Goal: Information Seeking & Learning: Learn about a topic

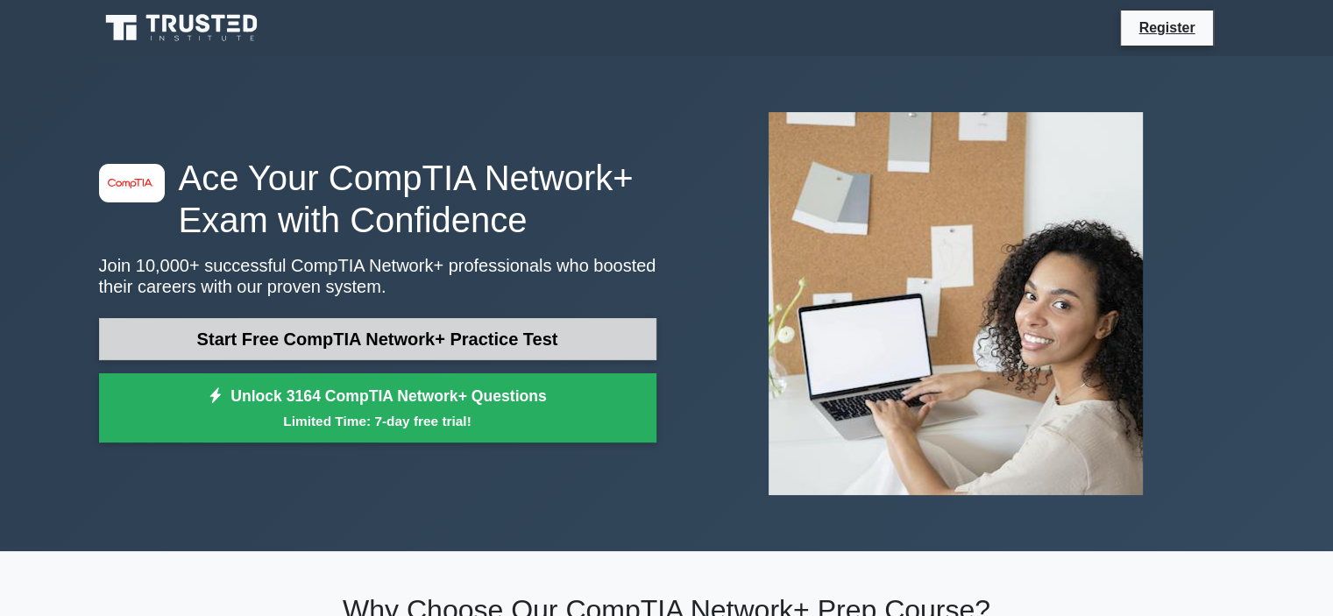
click at [351, 328] on link "Start Free CompTIA Network+ Practice Test" at bounding box center [378, 339] width 558 height 42
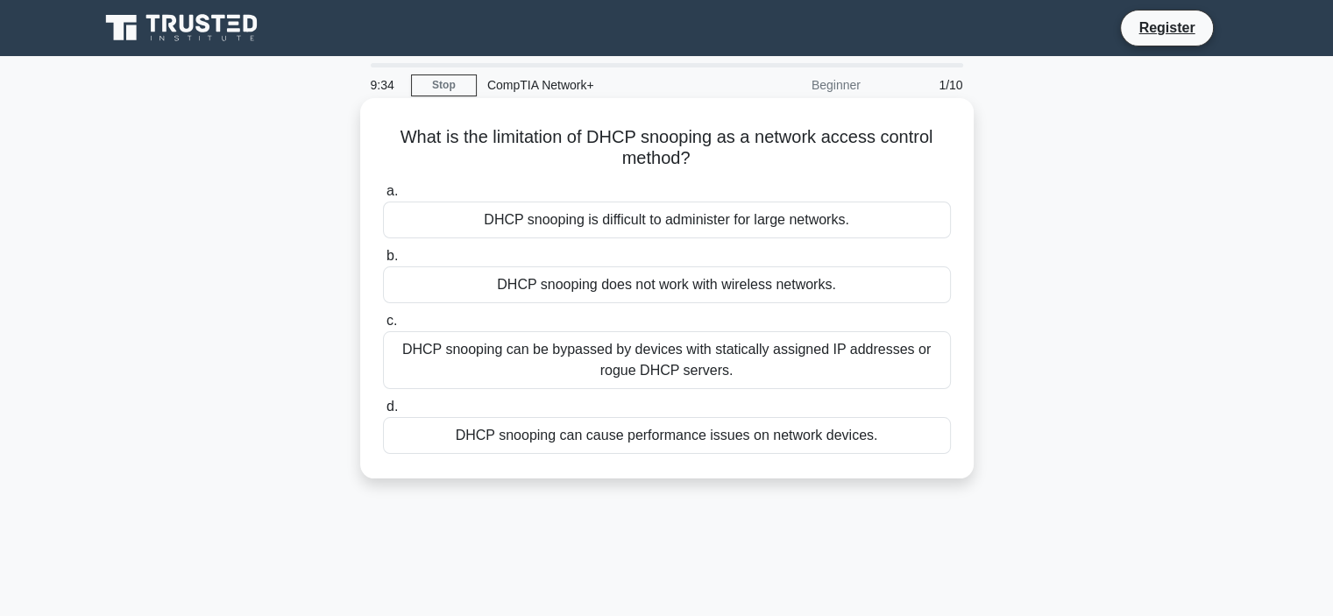
click at [554, 443] on div "DHCP snooping can cause performance issues on network devices." at bounding box center [667, 435] width 568 height 37
click at [383, 413] on input "d. DHCP snooping can cause performance issues on network devices." at bounding box center [383, 406] width 0 height 11
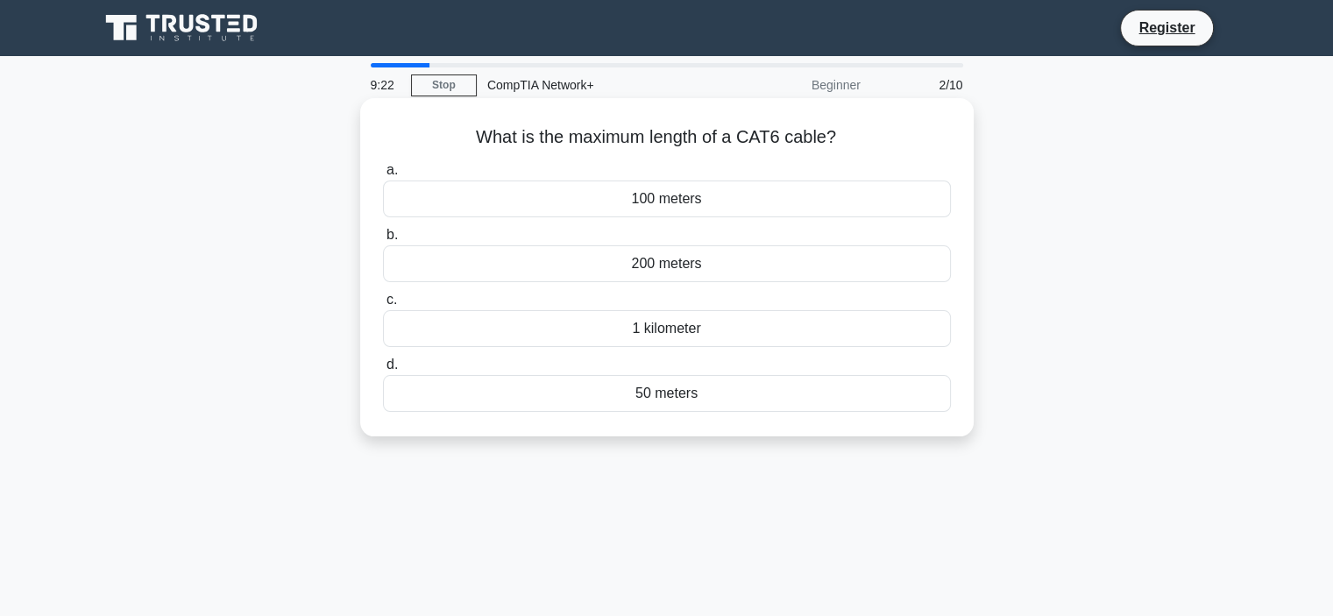
click at [658, 198] on div "100 meters" at bounding box center [667, 199] width 568 height 37
click at [383, 176] on input "a. 100 meters" at bounding box center [383, 170] width 0 height 11
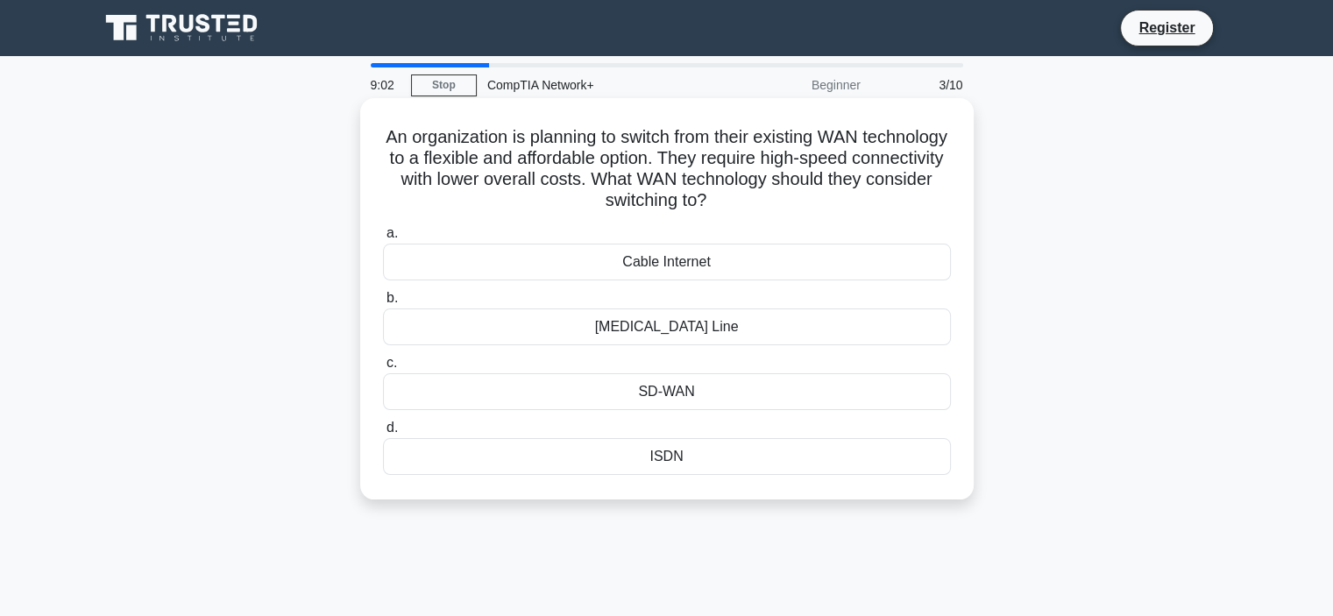
click at [643, 398] on div "SD-WAN" at bounding box center [667, 391] width 568 height 37
click at [383, 369] on input "c. SD-WAN" at bounding box center [383, 363] width 0 height 11
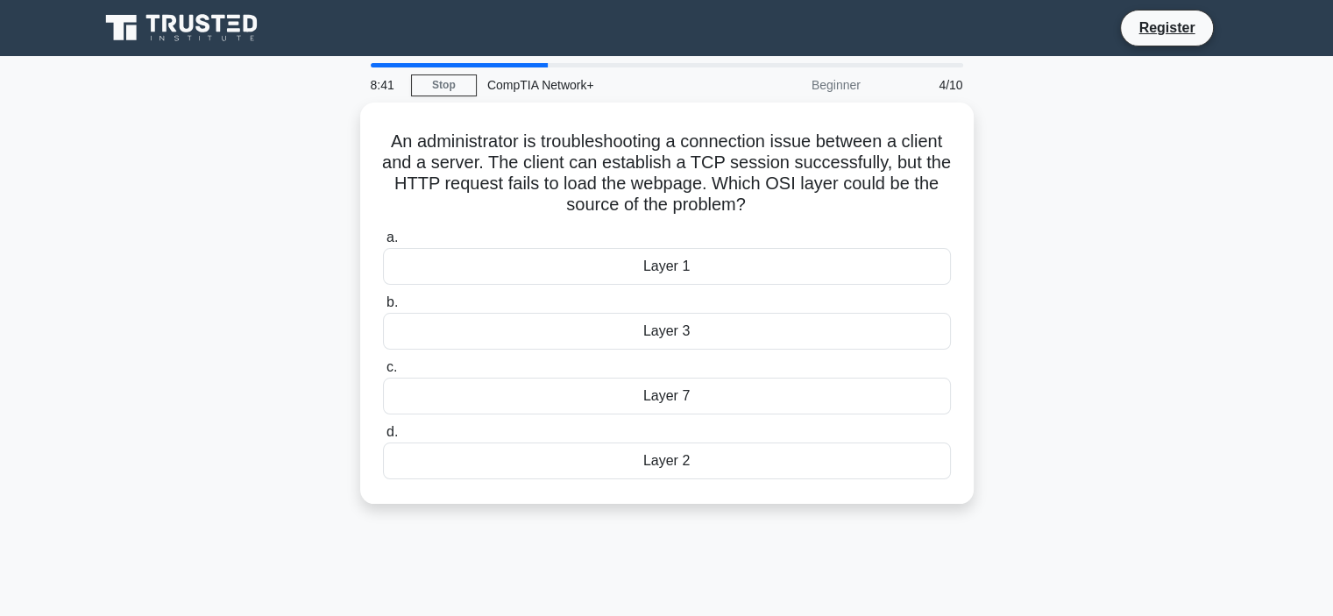
click at [643, 398] on div "Layer 7" at bounding box center [667, 396] width 568 height 37
click at [383, 373] on input "c. Layer 7" at bounding box center [383, 367] width 0 height 11
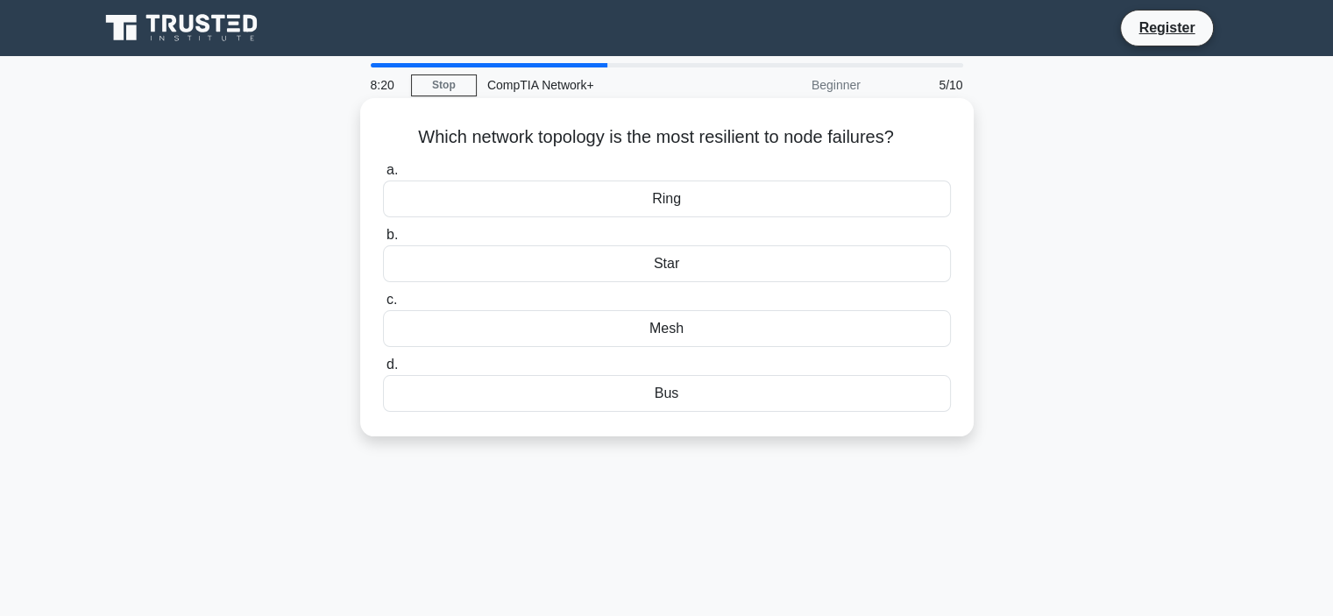
click at [670, 401] on div "Bus" at bounding box center [667, 393] width 568 height 37
click at [383, 371] on input "d. Bus" at bounding box center [383, 364] width 0 height 11
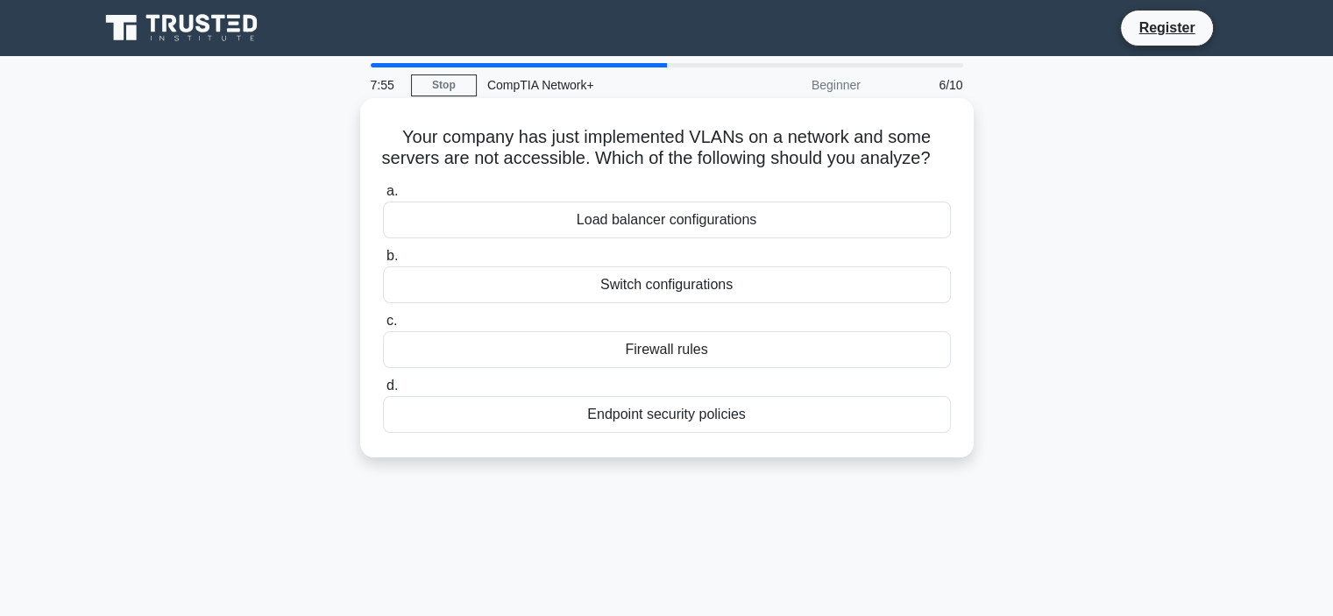
click at [629, 303] on div "Switch configurations" at bounding box center [667, 284] width 568 height 37
click at [383, 262] on input "b. Switch configurations" at bounding box center [383, 256] width 0 height 11
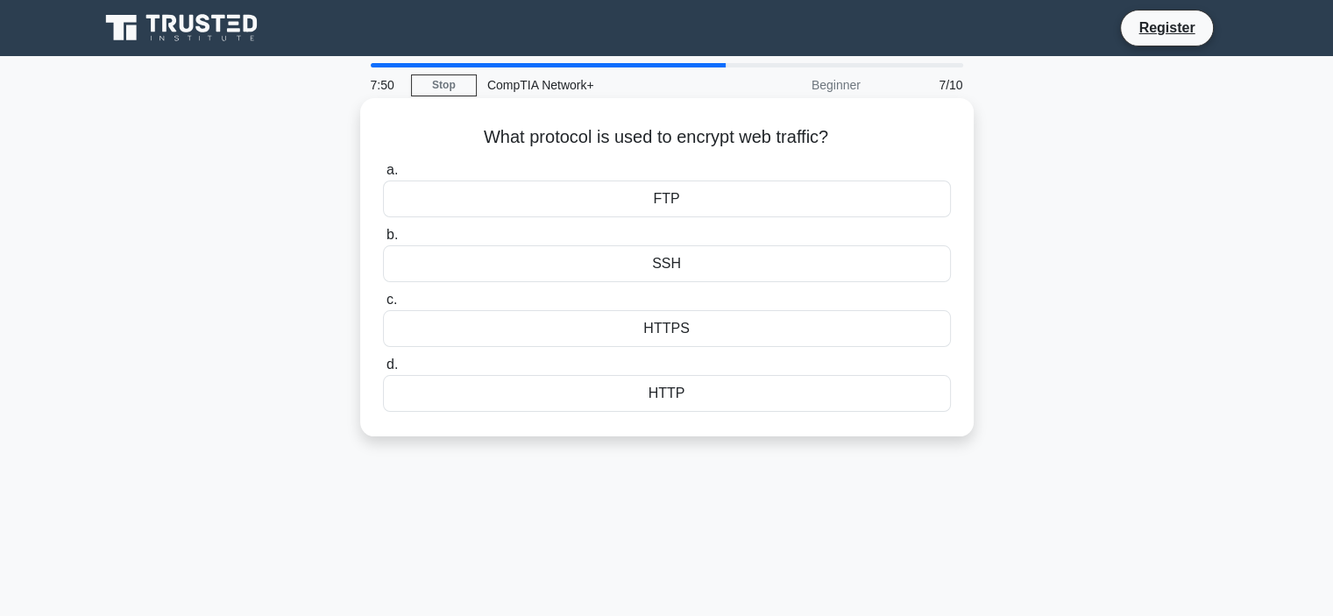
drag, startPoint x: 474, startPoint y: 157, endPoint x: 688, endPoint y: 167, distance: 214.1
click at [688, 167] on div "a. FTP b. SSH c." at bounding box center [667, 285] width 589 height 259
click at [681, 272] on div "SSH" at bounding box center [667, 263] width 568 height 37
click at [383, 241] on input "b. SSH" at bounding box center [383, 235] width 0 height 11
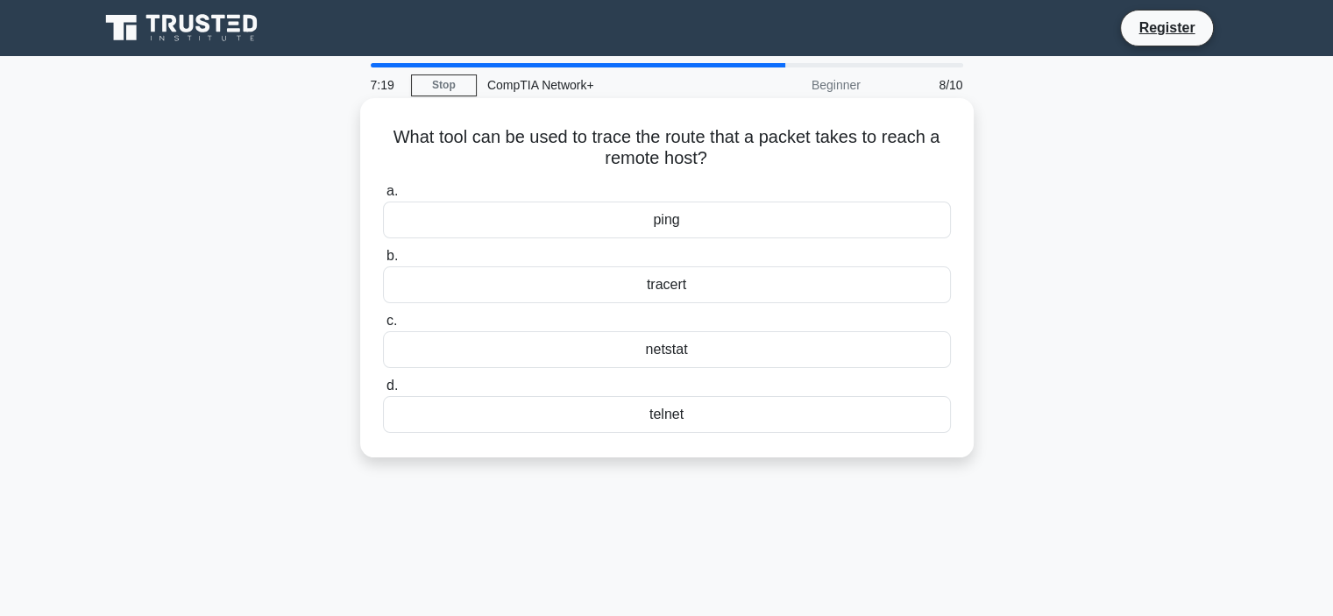
click at [682, 352] on div "netstat" at bounding box center [667, 349] width 568 height 37
click at [383, 327] on input "c. netstat" at bounding box center [383, 321] width 0 height 11
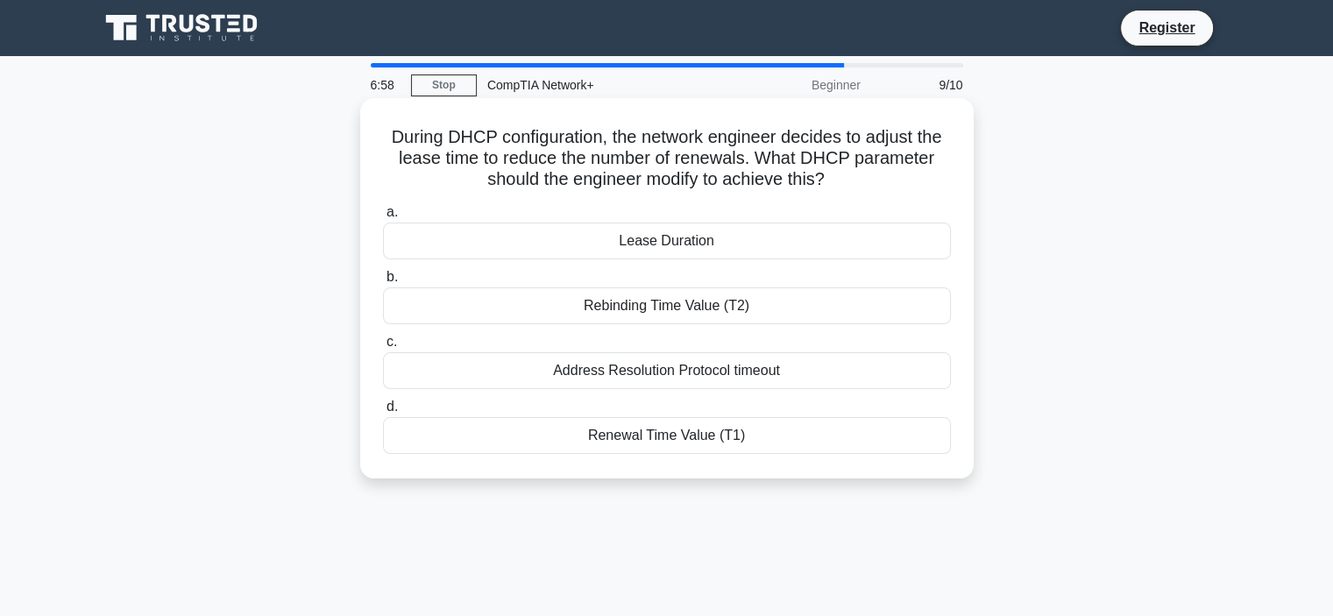
click at [681, 370] on div "Address Resolution Protocol timeout" at bounding box center [667, 370] width 568 height 37
click at [383, 348] on input "c. Address Resolution Protocol timeout" at bounding box center [383, 342] width 0 height 11
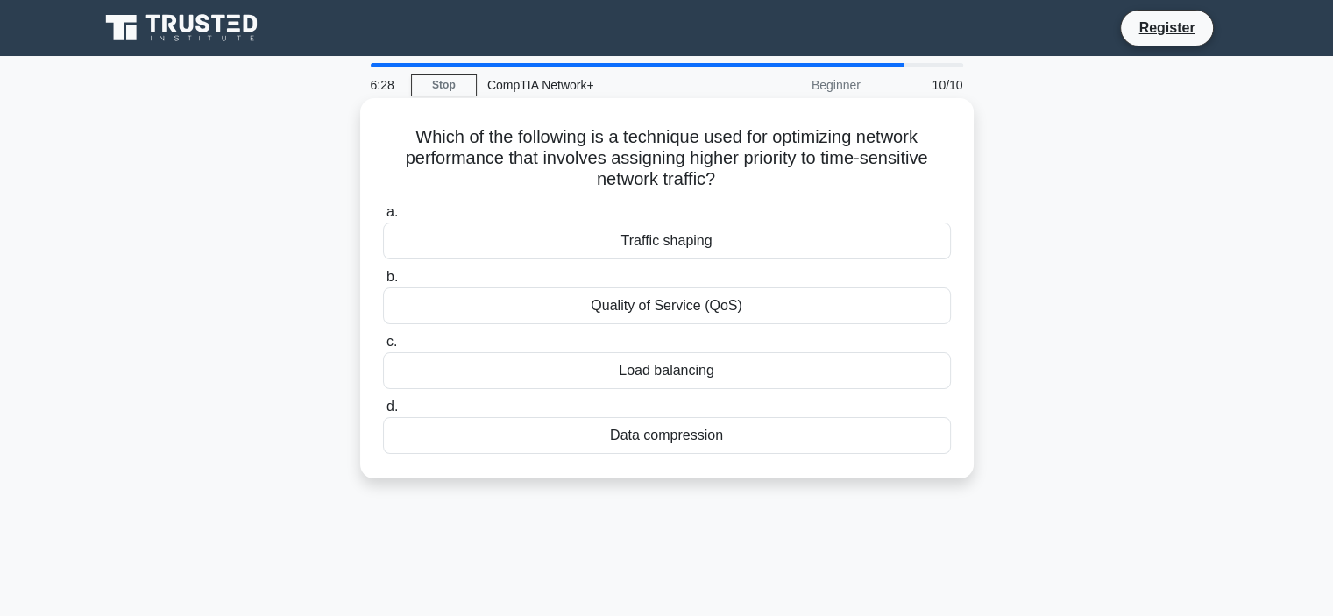
click at [648, 245] on div "Traffic shaping" at bounding box center [667, 241] width 568 height 37
click at [383, 218] on input "a. Traffic shaping" at bounding box center [383, 212] width 0 height 11
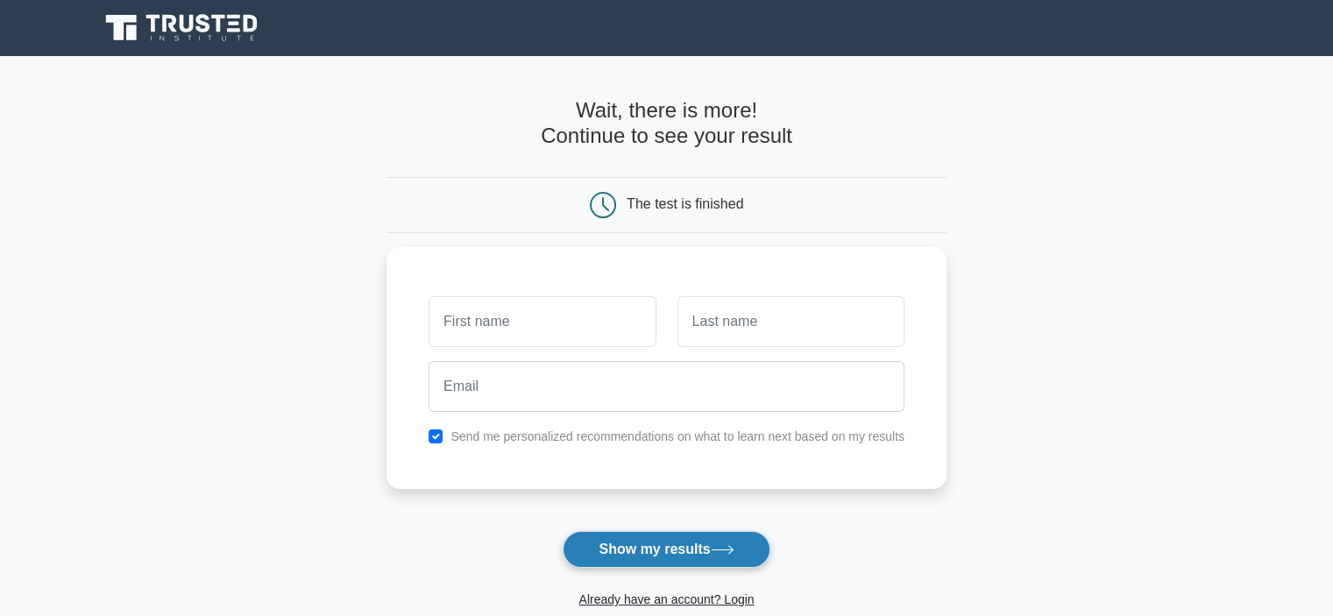
click at [670, 542] on button "Show my results" at bounding box center [666, 549] width 207 height 37
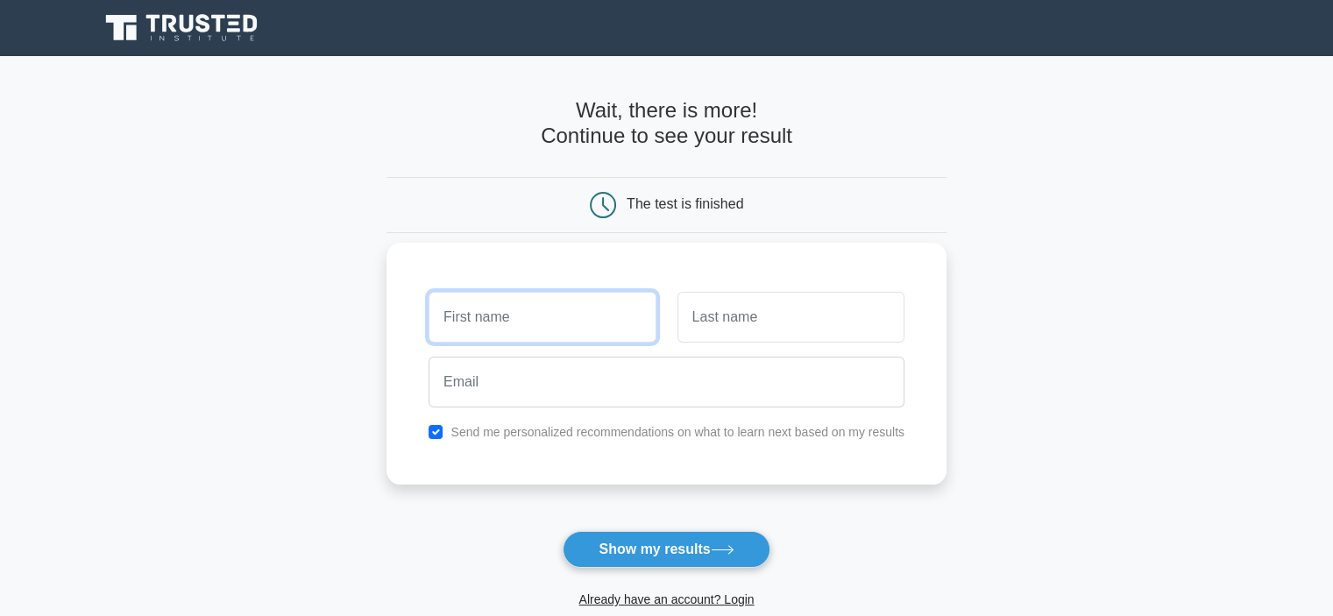
click at [512, 330] on input "text" at bounding box center [542, 317] width 227 height 51
type input "sreeram"
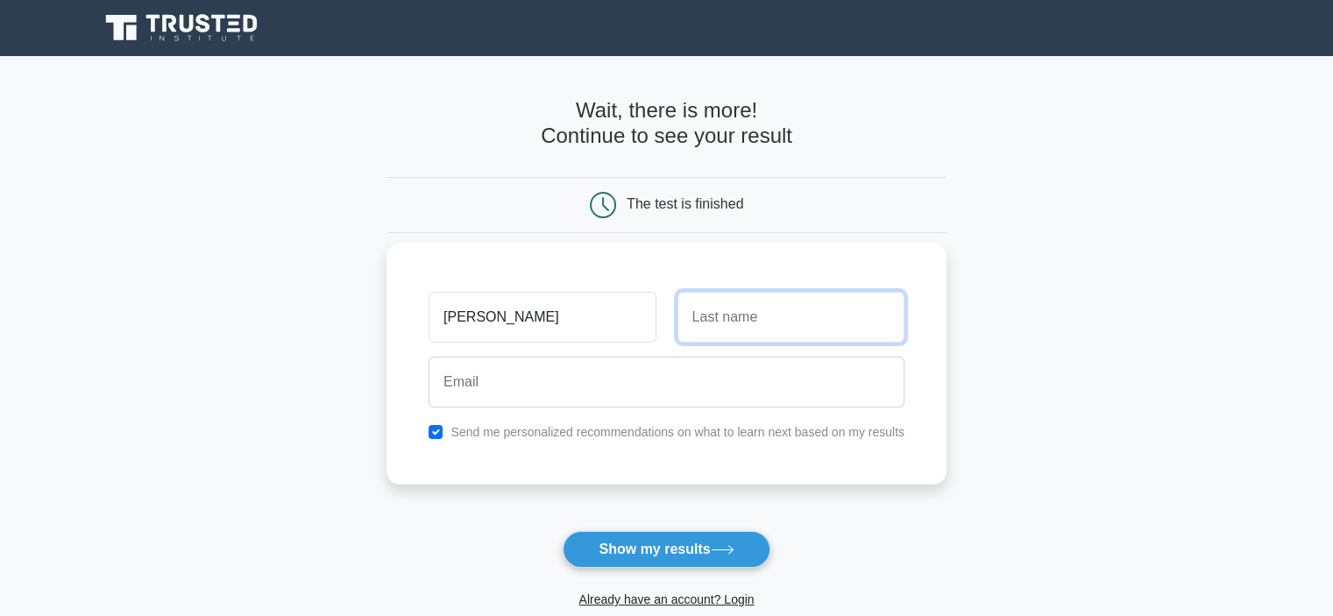
click at [704, 309] on input "text" at bounding box center [791, 317] width 227 height 51
type input "j"
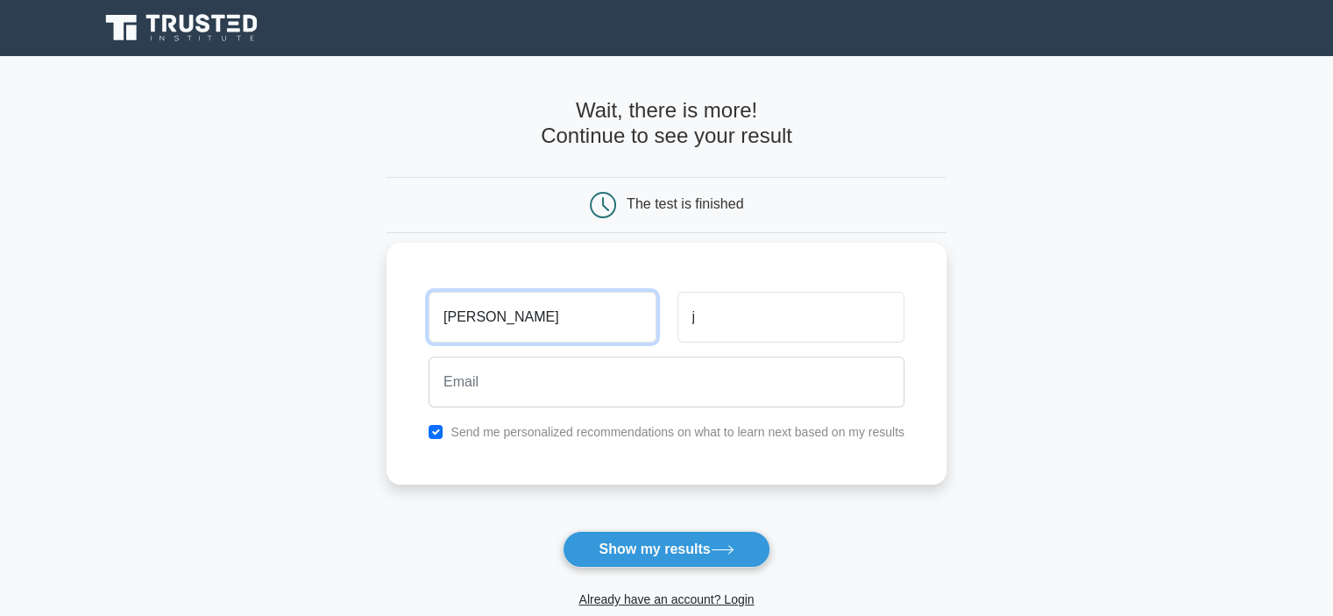
click at [451, 316] on input "sreeram" at bounding box center [542, 317] width 227 height 51
type input "Sreeram"
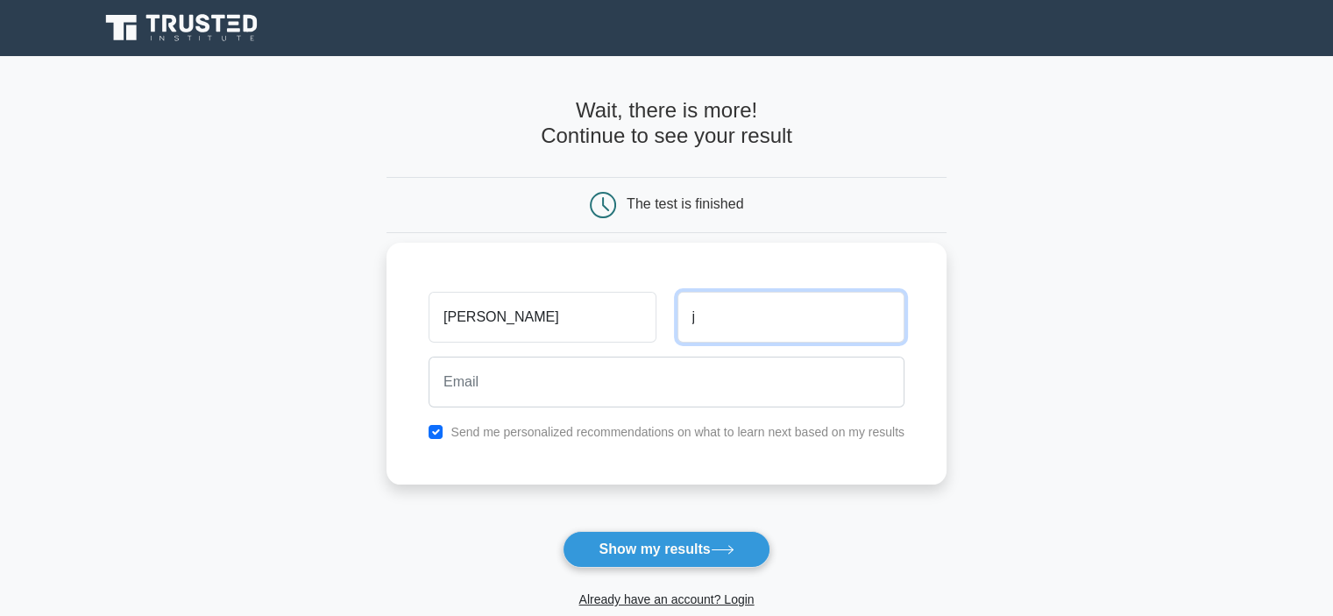
click at [694, 322] on input "j" at bounding box center [791, 317] width 227 height 51
type input "J"
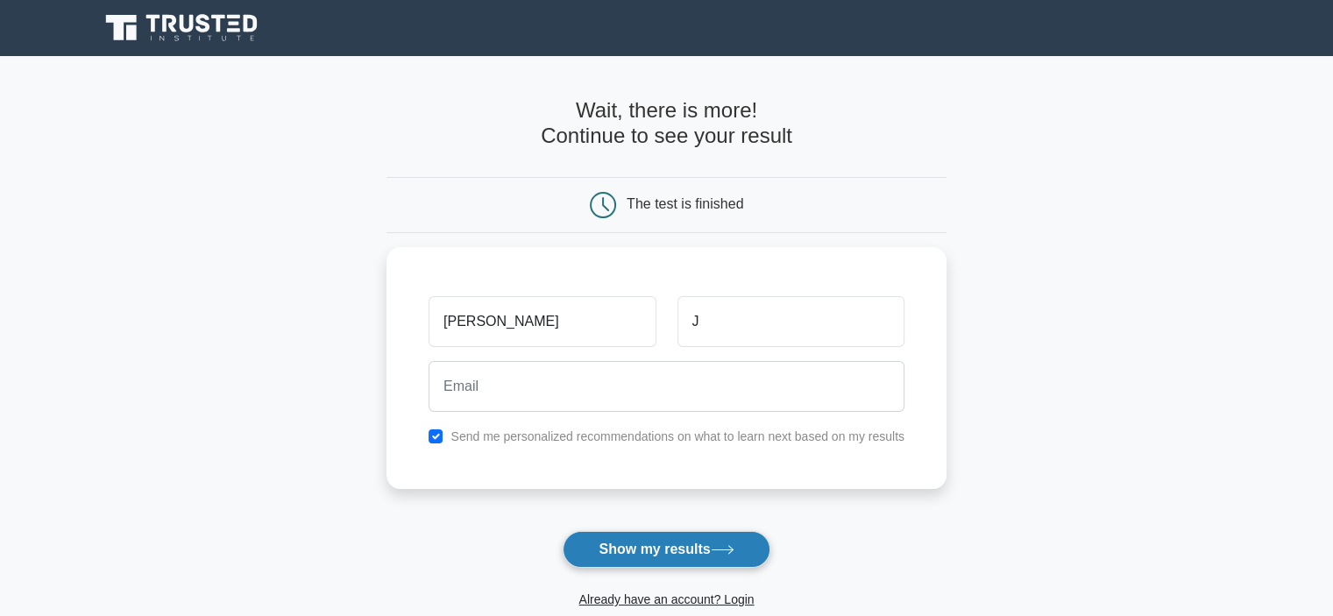
click at [596, 546] on button "Show my results" at bounding box center [666, 549] width 207 height 37
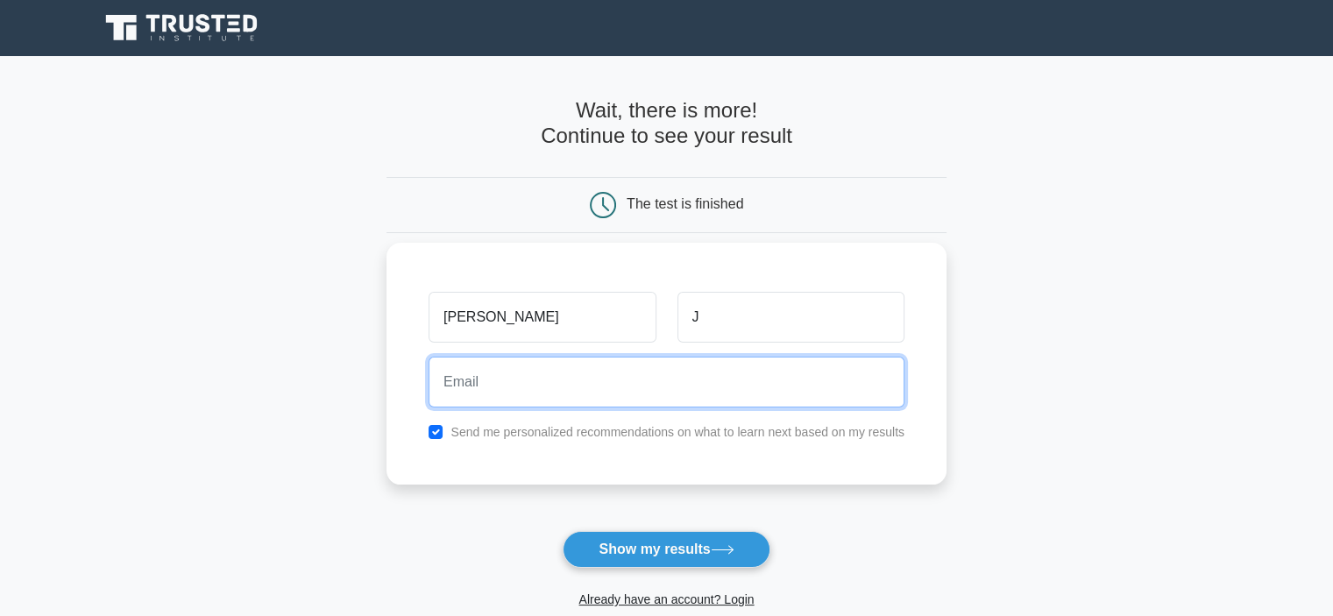
click at [529, 367] on input "email" at bounding box center [667, 382] width 476 height 51
click at [475, 395] on input "email" at bounding box center [667, 382] width 476 height 51
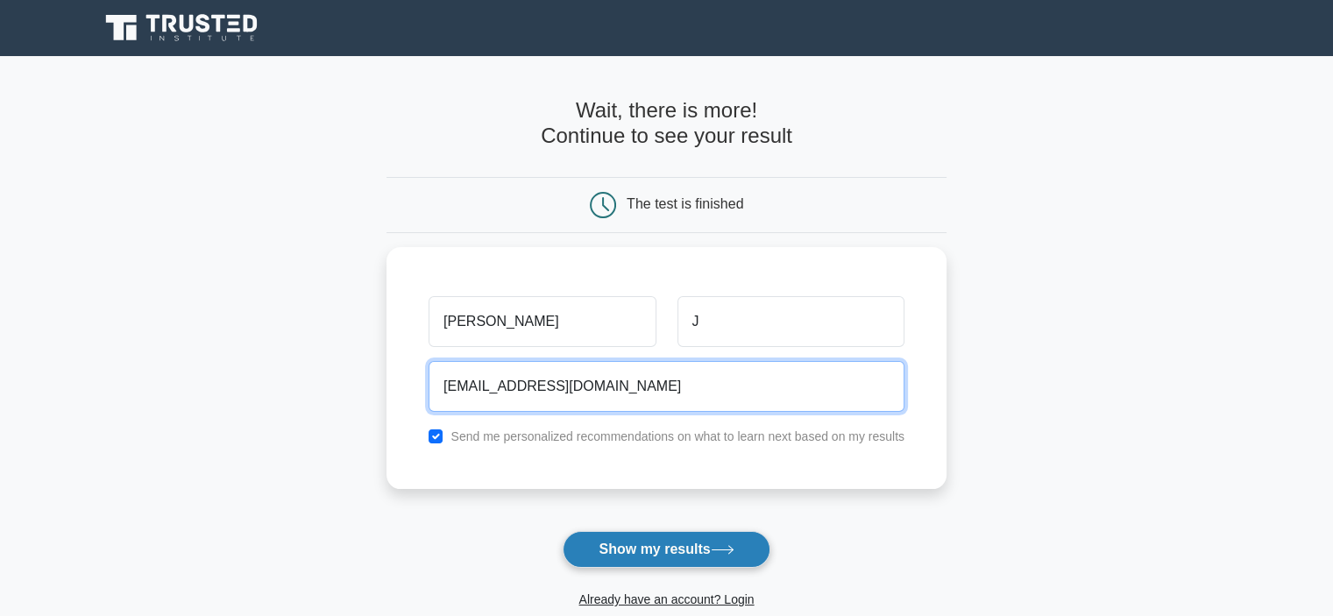
type input "sreeramramanujadasan@gmail.com"
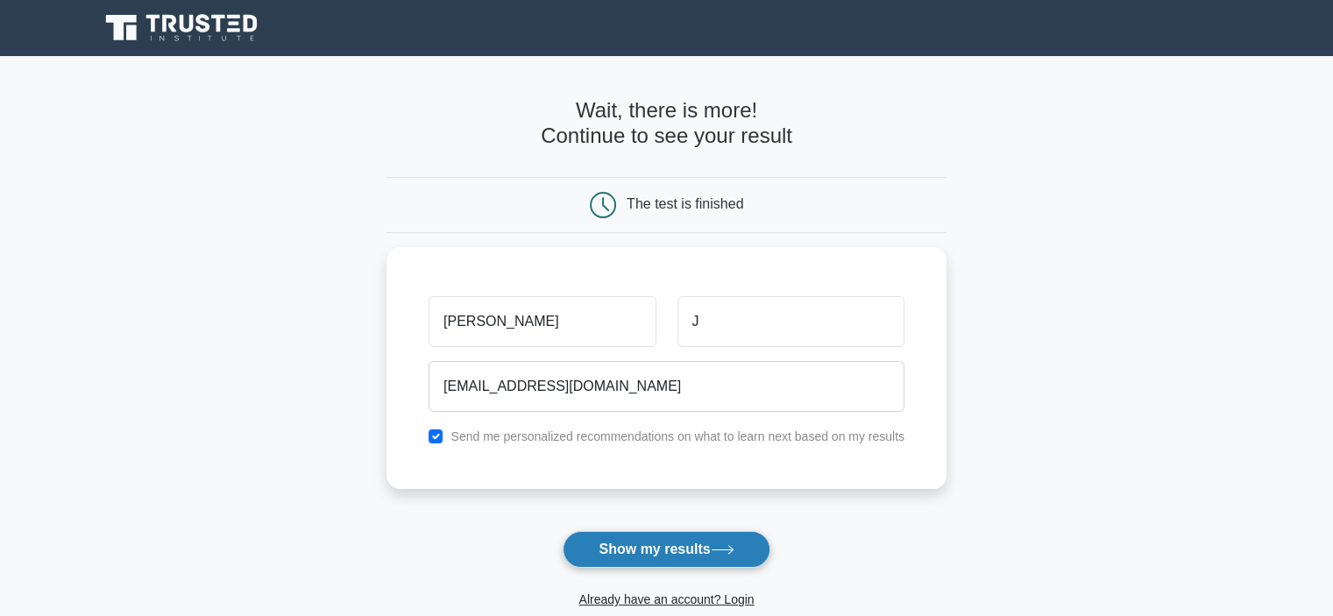
click at [652, 539] on button "Show my results" at bounding box center [666, 549] width 207 height 37
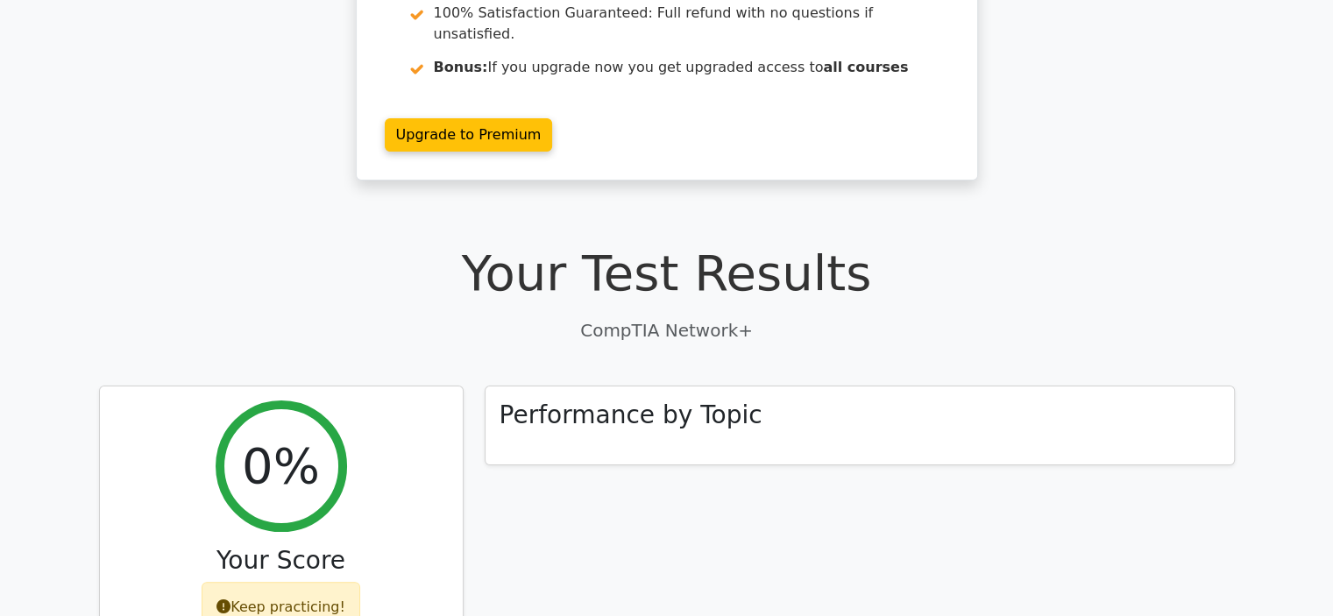
scroll to position [291, 0]
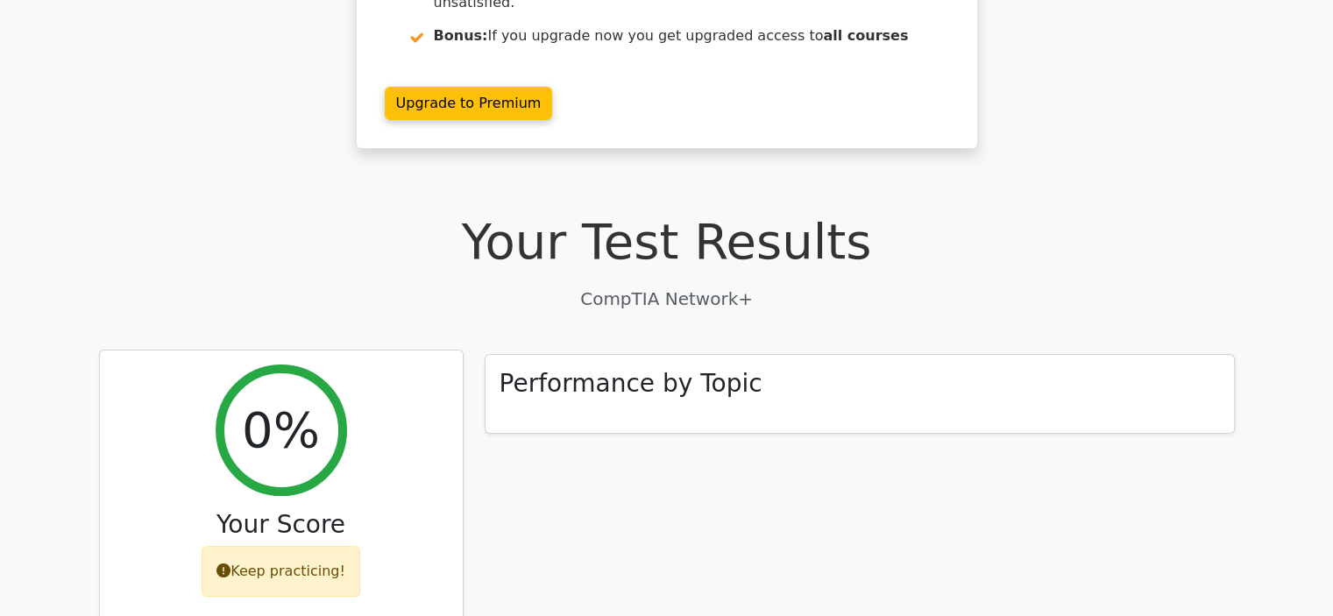
click at [264, 546] on div "Keep practicing!" at bounding box center [281, 571] width 159 height 51
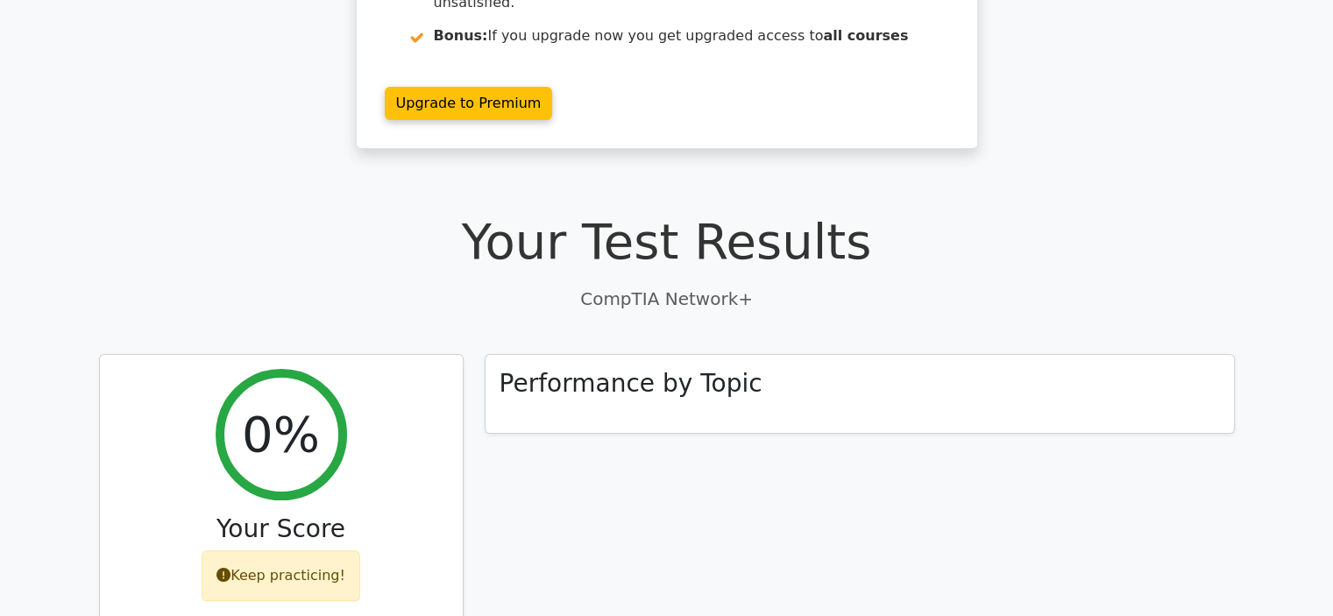
click at [691, 553] on div "Performance by Topic" at bounding box center [859, 503] width 771 height 298
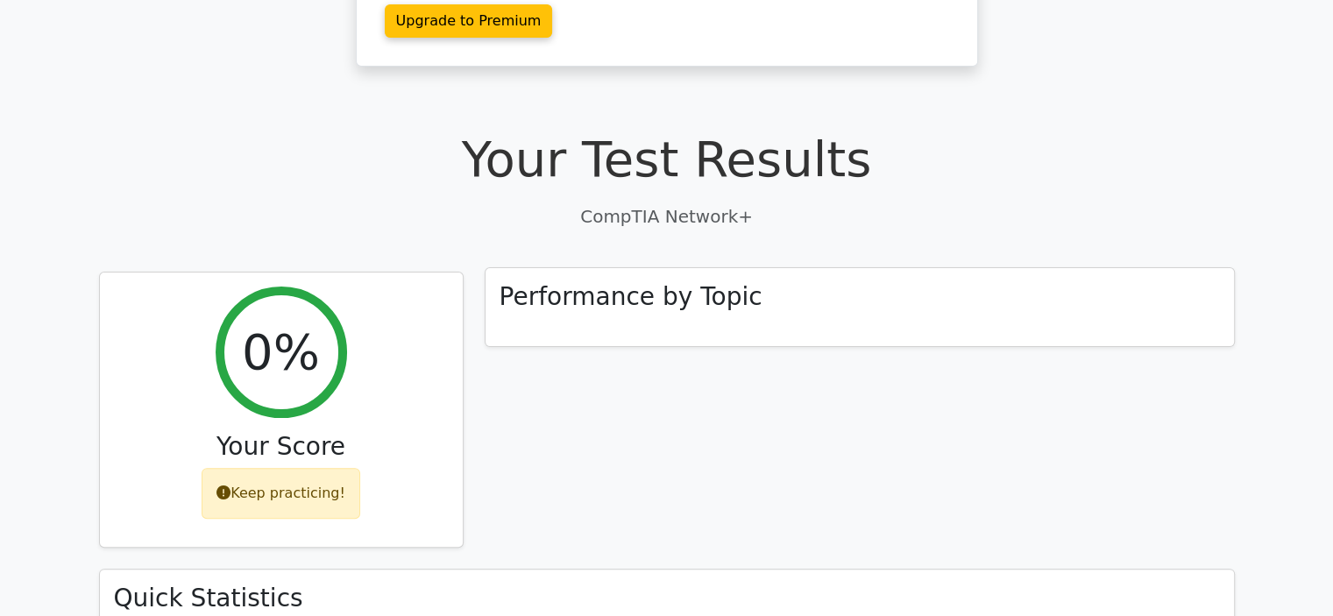
scroll to position [375, 0]
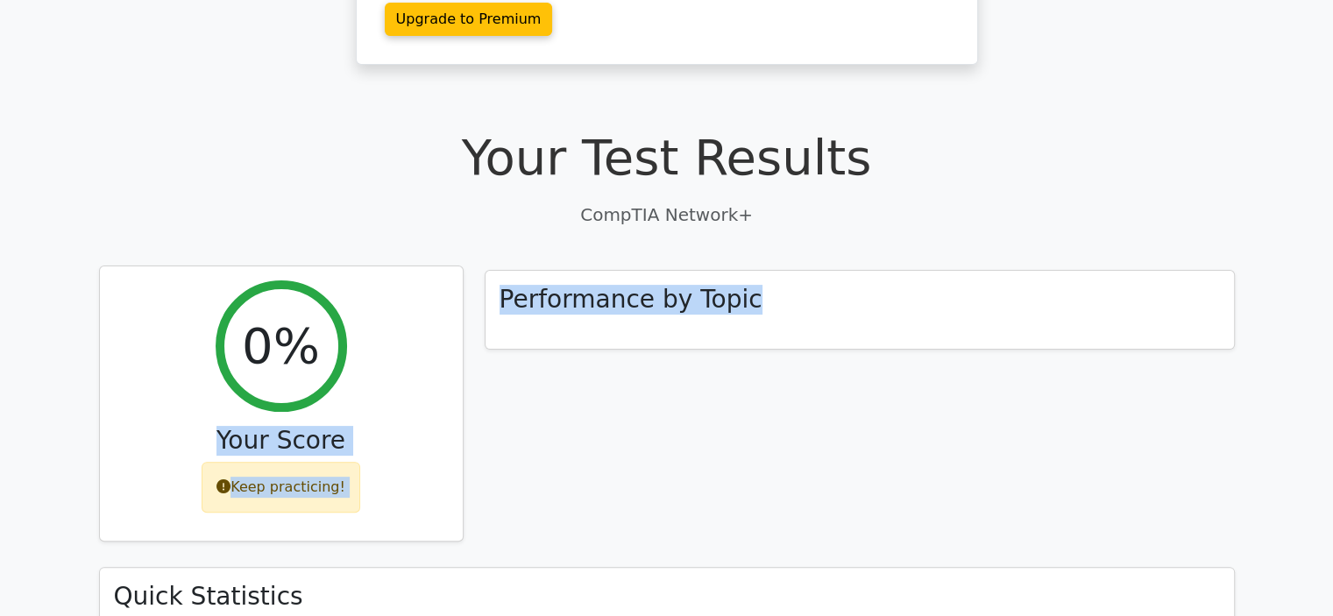
drag, startPoint x: 736, startPoint y: 248, endPoint x: 456, endPoint y: 238, distance: 280.7
click at [456, 270] on div "0% Your Score Keep practicing! Performance by Topic Quick Statistics 5 min Time…" at bounding box center [667, 618] width 1157 height 697
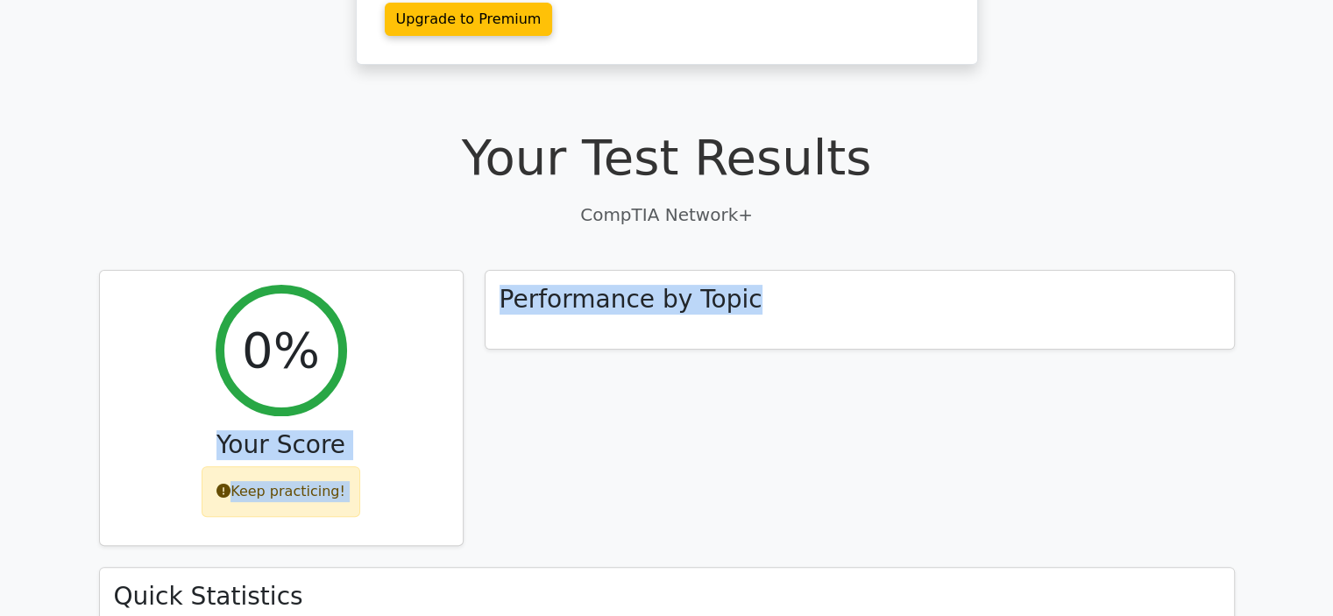
click at [522, 416] on div "Performance by Topic" at bounding box center [859, 419] width 771 height 298
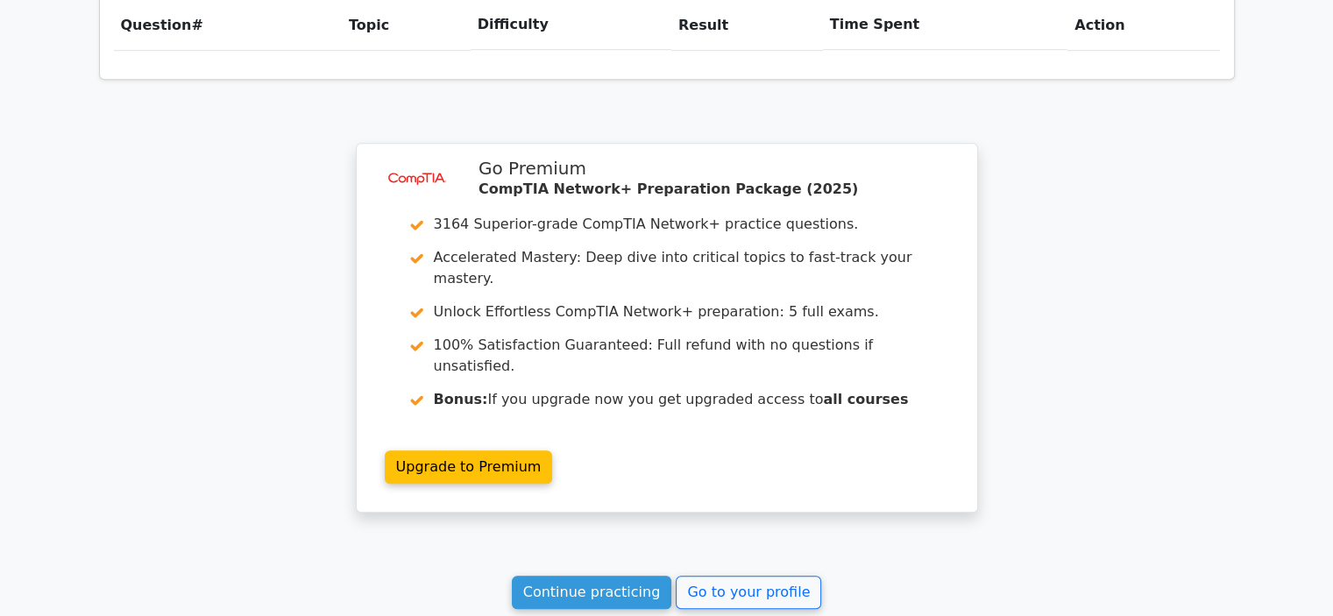
scroll to position [1396, 0]
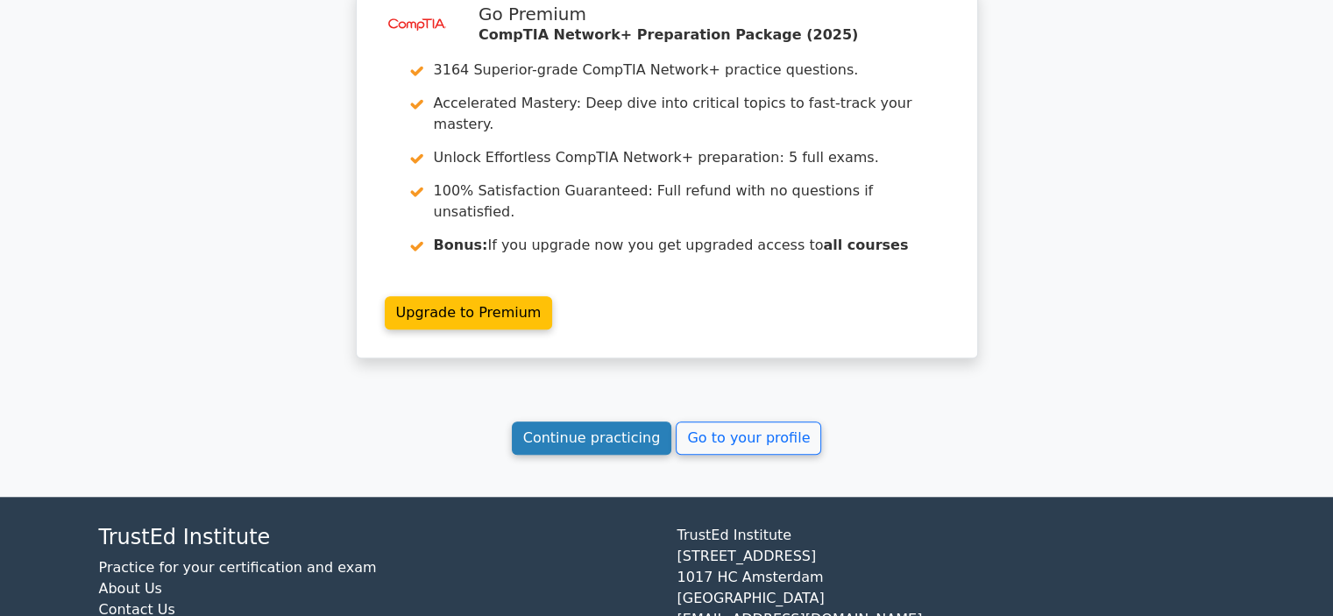
click at [606, 422] on link "Continue practicing" at bounding box center [592, 438] width 160 height 33
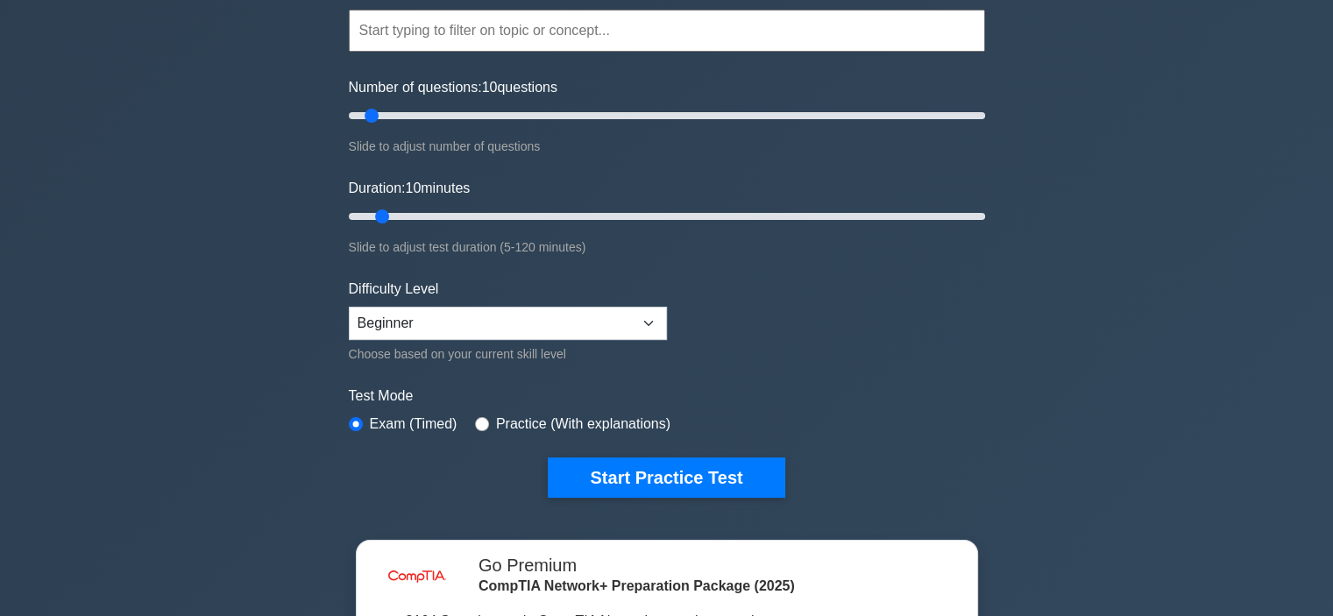
scroll to position [171, 0]
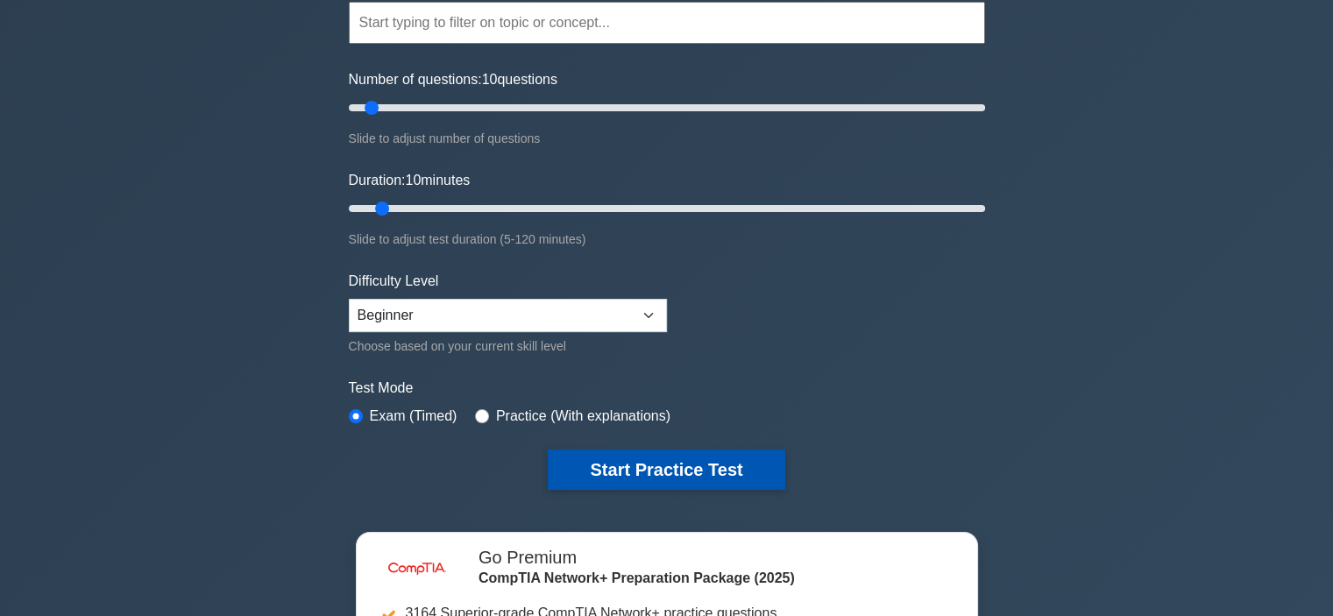
click at [689, 479] on button "Start Practice Test" at bounding box center [666, 470] width 237 height 40
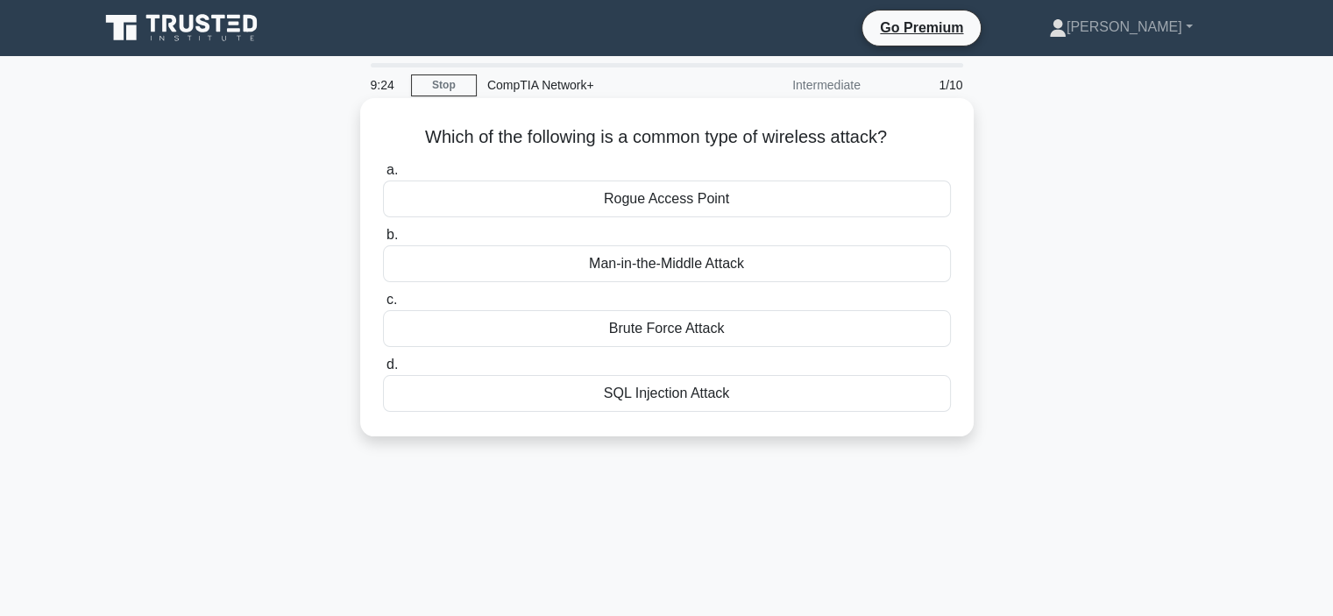
click at [747, 259] on div "Man-in-the-Middle Attack" at bounding box center [667, 263] width 568 height 37
click at [383, 241] on input "b. Man-in-the-Middle Attack" at bounding box center [383, 235] width 0 height 11
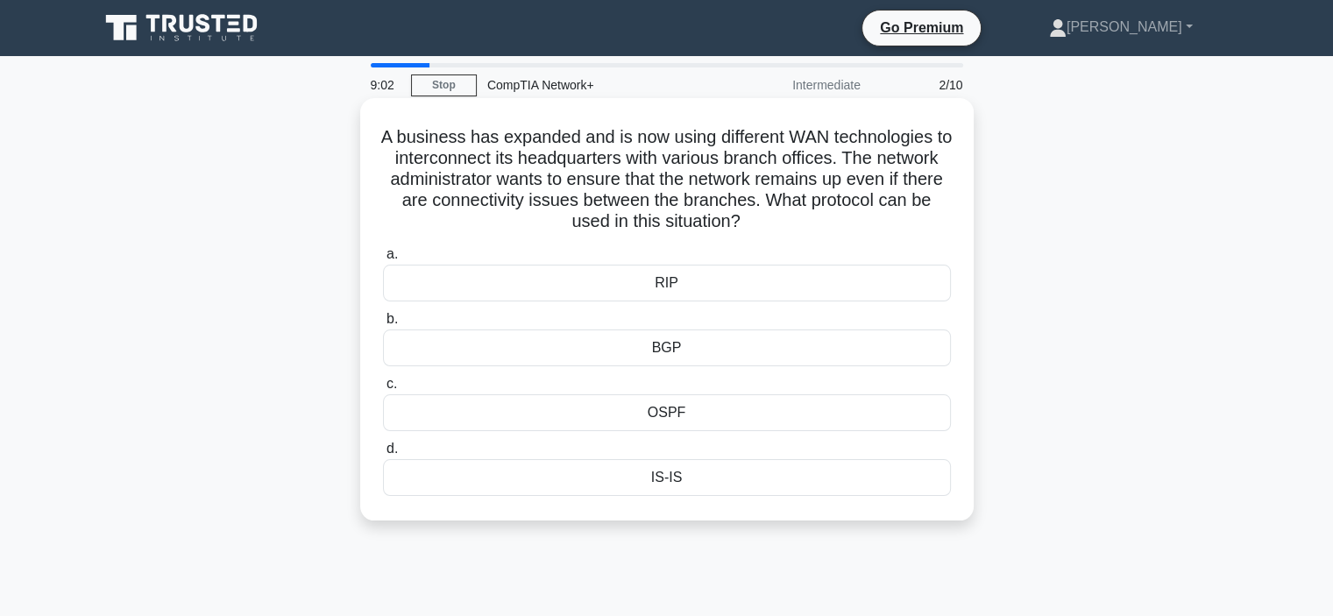
click at [658, 423] on div "OSPF" at bounding box center [667, 412] width 568 height 37
click at [383, 390] on input "c. OSPF" at bounding box center [383, 384] width 0 height 11
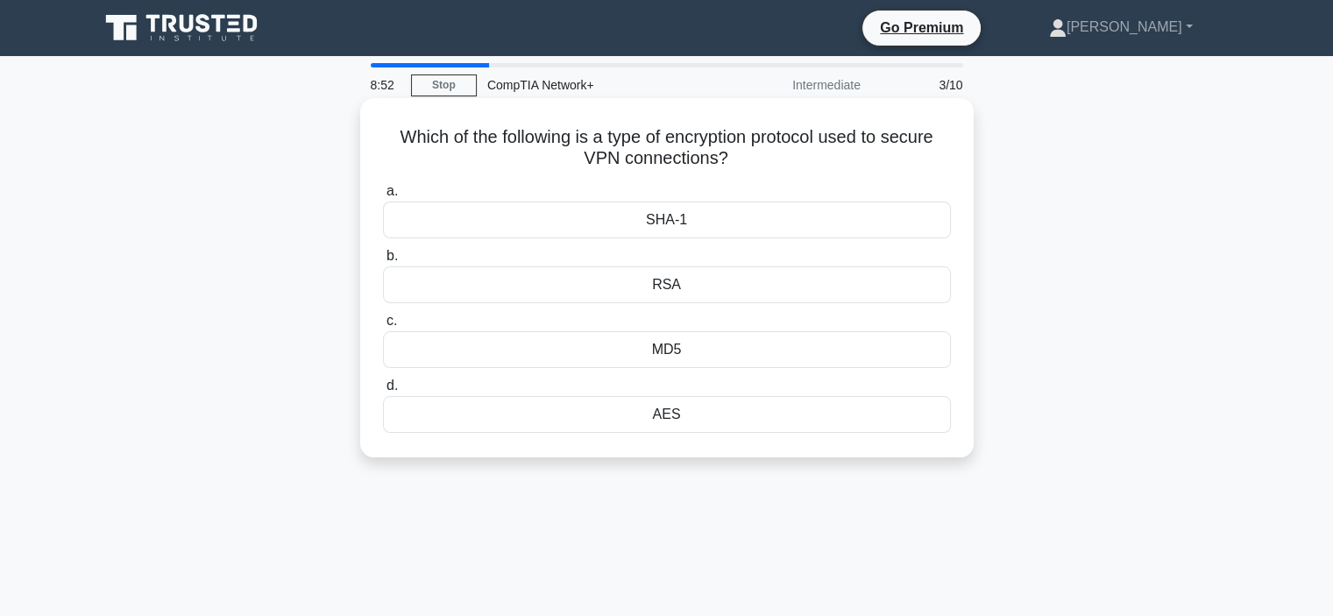
click at [722, 232] on div "SHA-1" at bounding box center [667, 220] width 568 height 37
click at [383, 197] on input "a. SHA-1" at bounding box center [383, 191] width 0 height 11
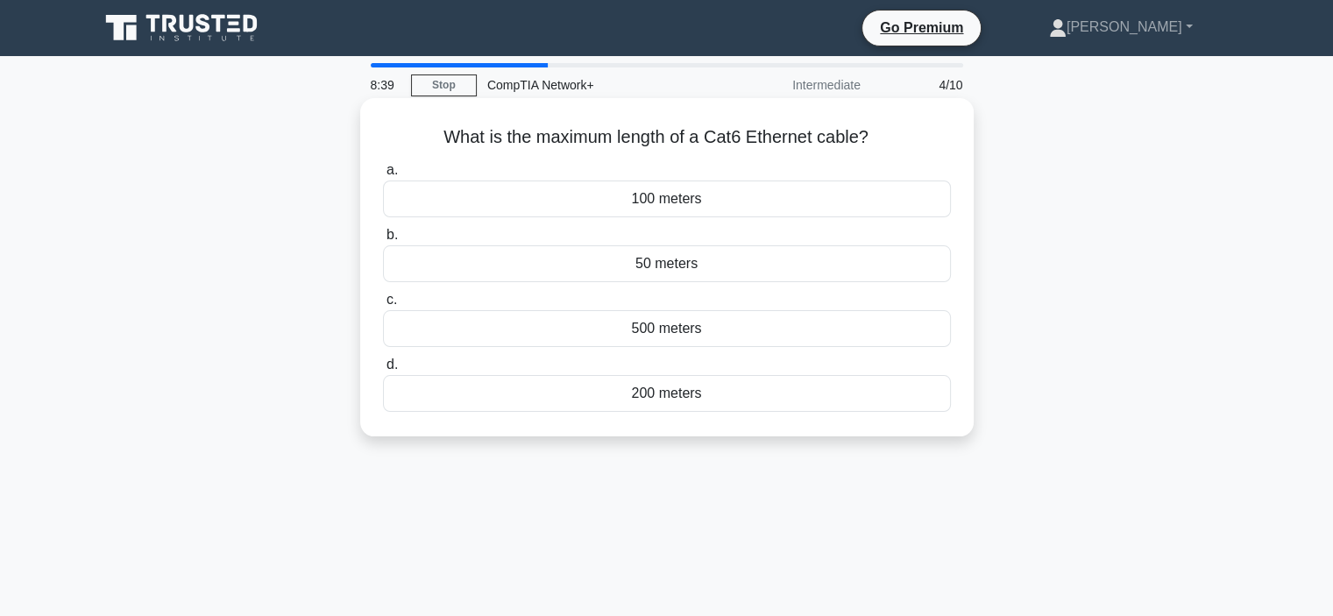
click at [710, 208] on div "100 meters" at bounding box center [667, 199] width 568 height 37
click at [383, 176] on input "a. 100 meters" at bounding box center [383, 170] width 0 height 11
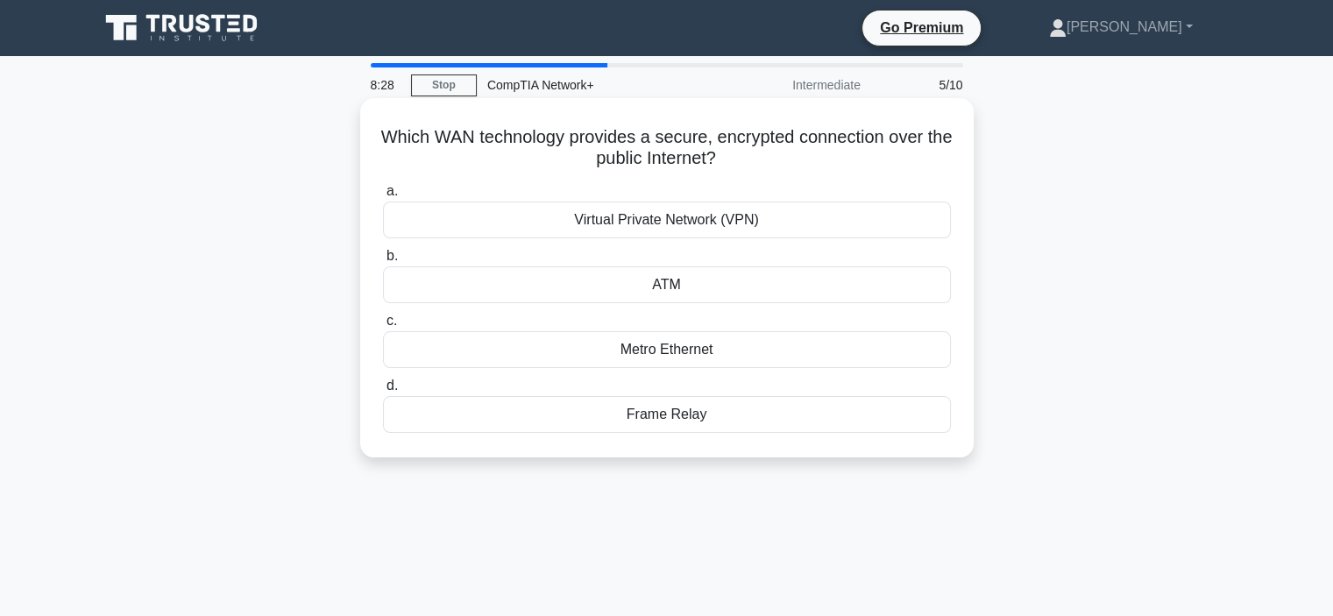
click at [705, 224] on div "Virtual Private Network (VPN)" at bounding box center [667, 220] width 568 height 37
click at [383, 197] on input "a. Virtual Private Network (VPN)" at bounding box center [383, 191] width 0 height 11
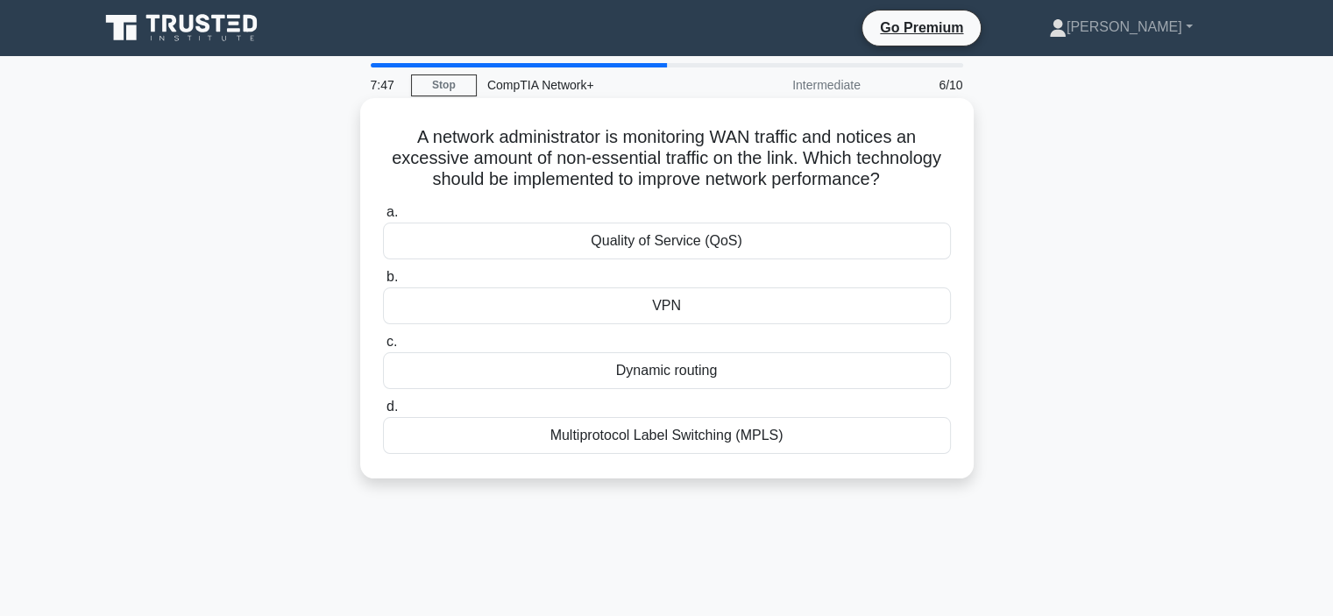
click at [687, 439] on div "Multiprotocol Label Switching (MPLS)" at bounding box center [667, 435] width 568 height 37
click at [383, 413] on input "d. Multiprotocol Label Switching (MPLS)" at bounding box center [383, 406] width 0 height 11
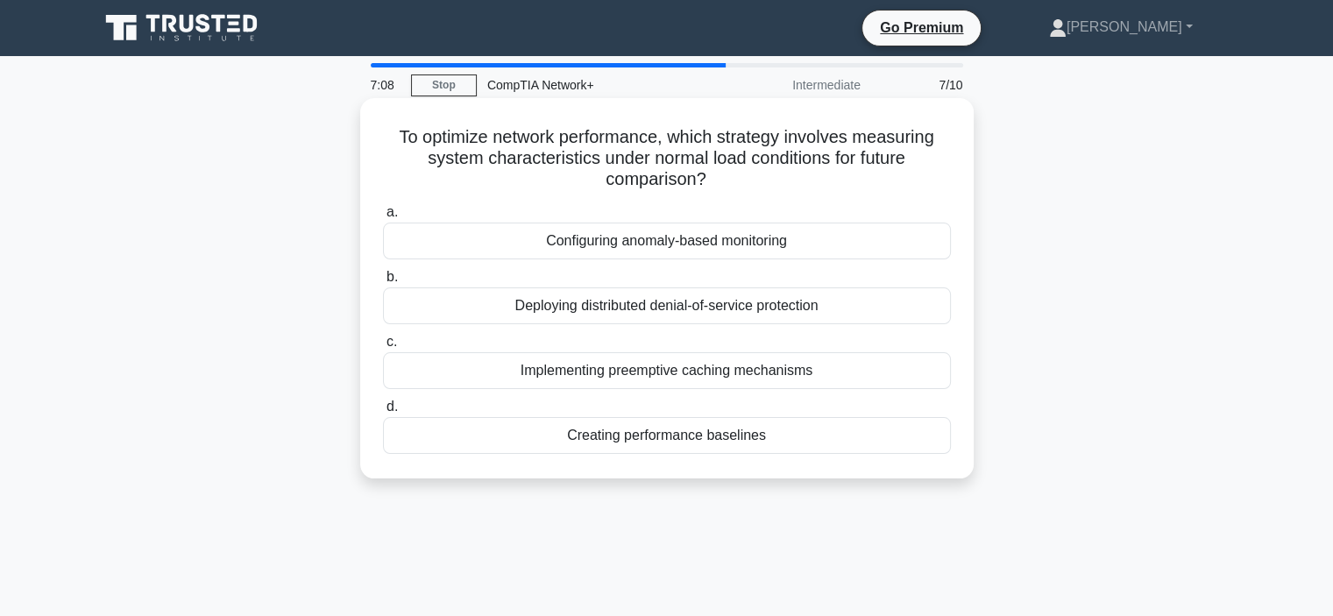
click at [666, 308] on div "Deploying distributed denial-of-service protection" at bounding box center [667, 306] width 568 height 37
click at [383, 283] on input "b. Deploying distributed denial-of-service protection" at bounding box center [383, 277] width 0 height 11
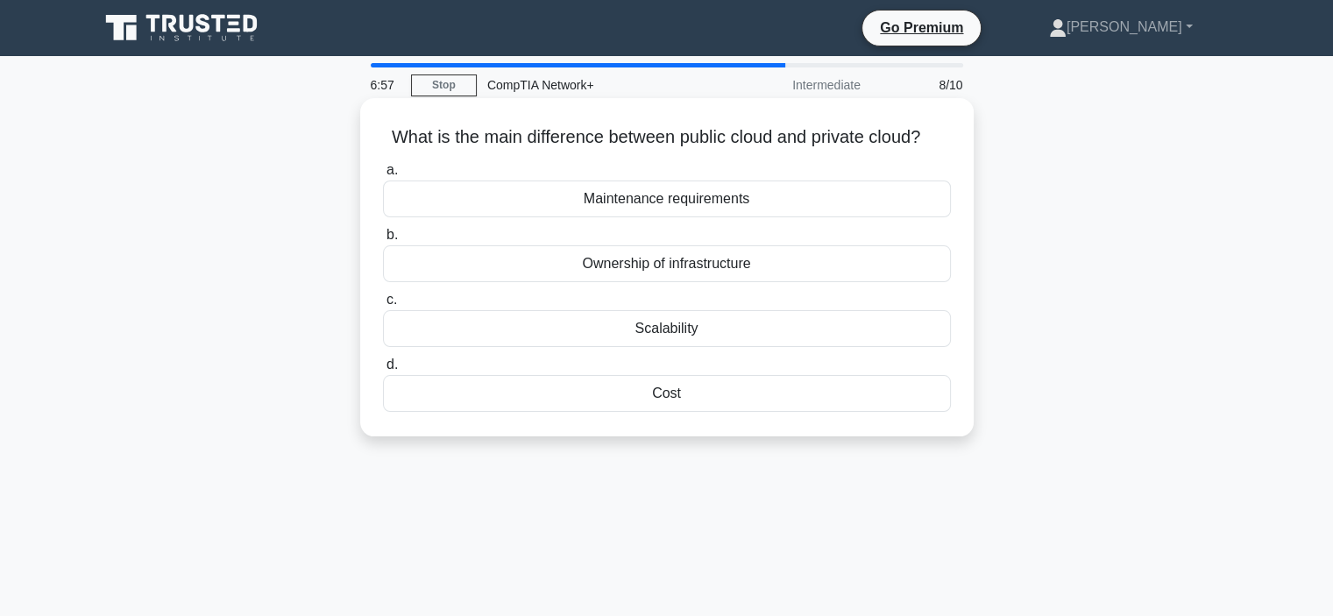
click at [659, 347] on div "Scalability" at bounding box center [667, 328] width 568 height 37
click at [383, 306] on input "c. Scalability" at bounding box center [383, 300] width 0 height 11
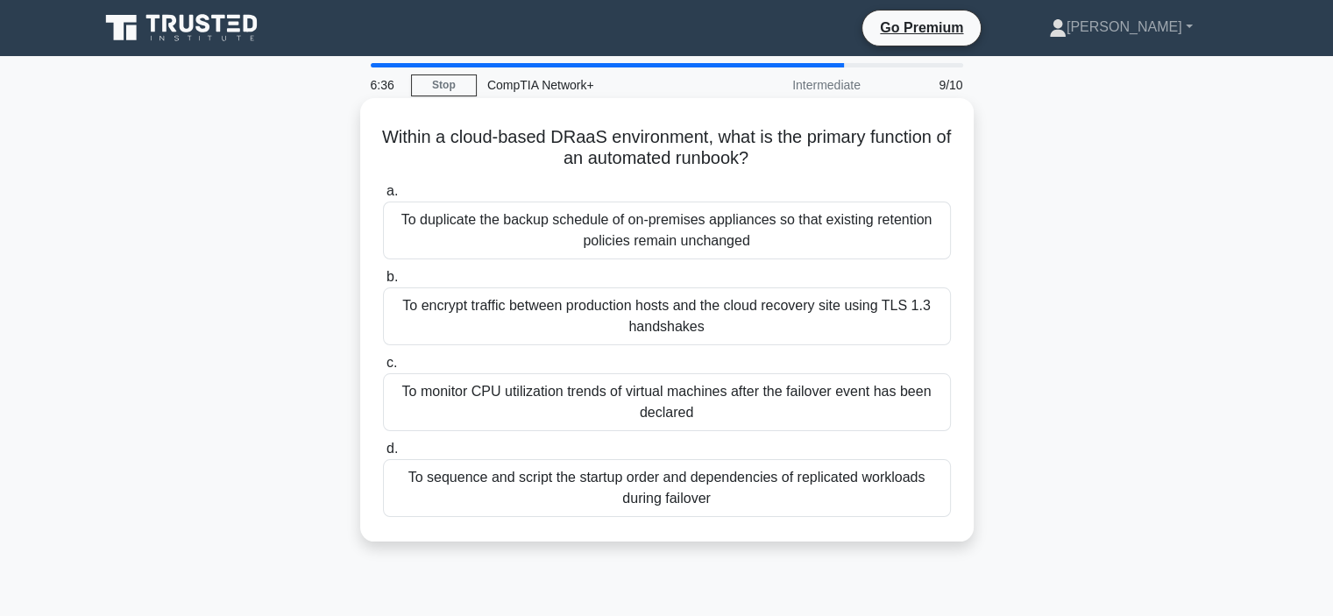
click at [650, 385] on div "To monitor CPU utilization trends of virtual machines after the failover event …" at bounding box center [667, 402] width 568 height 58
click at [383, 369] on input "c. To monitor CPU utilization trends of virtual machines after the failover eve…" at bounding box center [383, 363] width 0 height 11
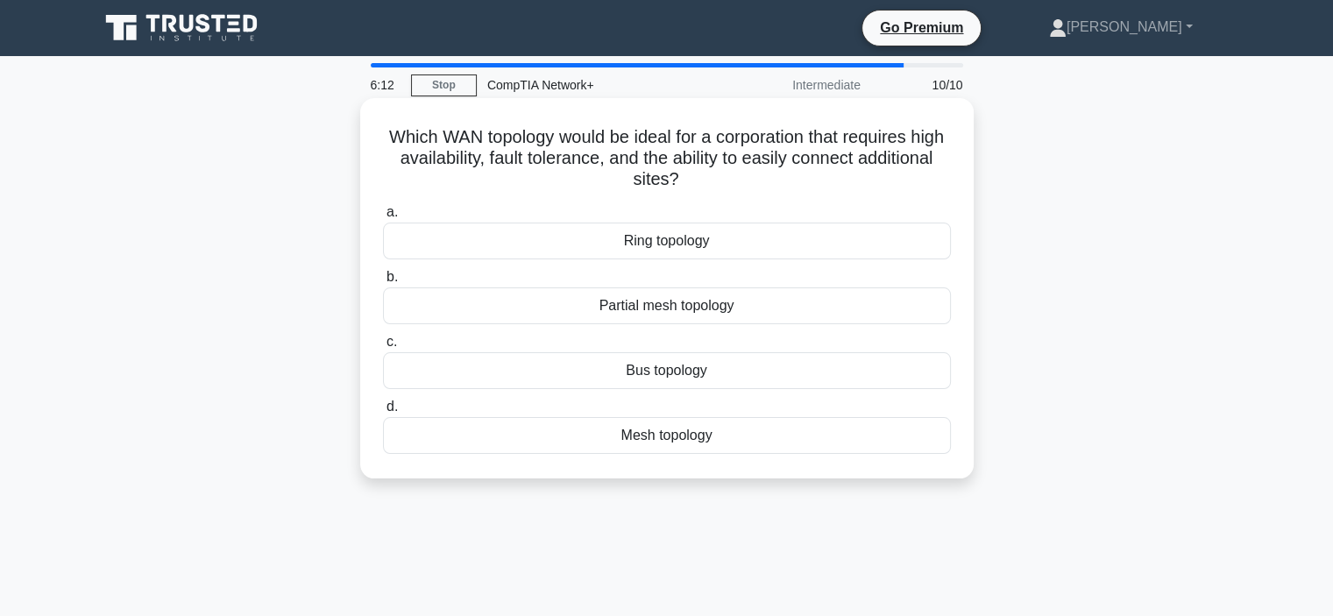
click at [648, 367] on div "Bus topology" at bounding box center [667, 370] width 568 height 37
click at [383, 348] on input "c. Bus topology" at bounding box center [383, 342] width 0 height 11
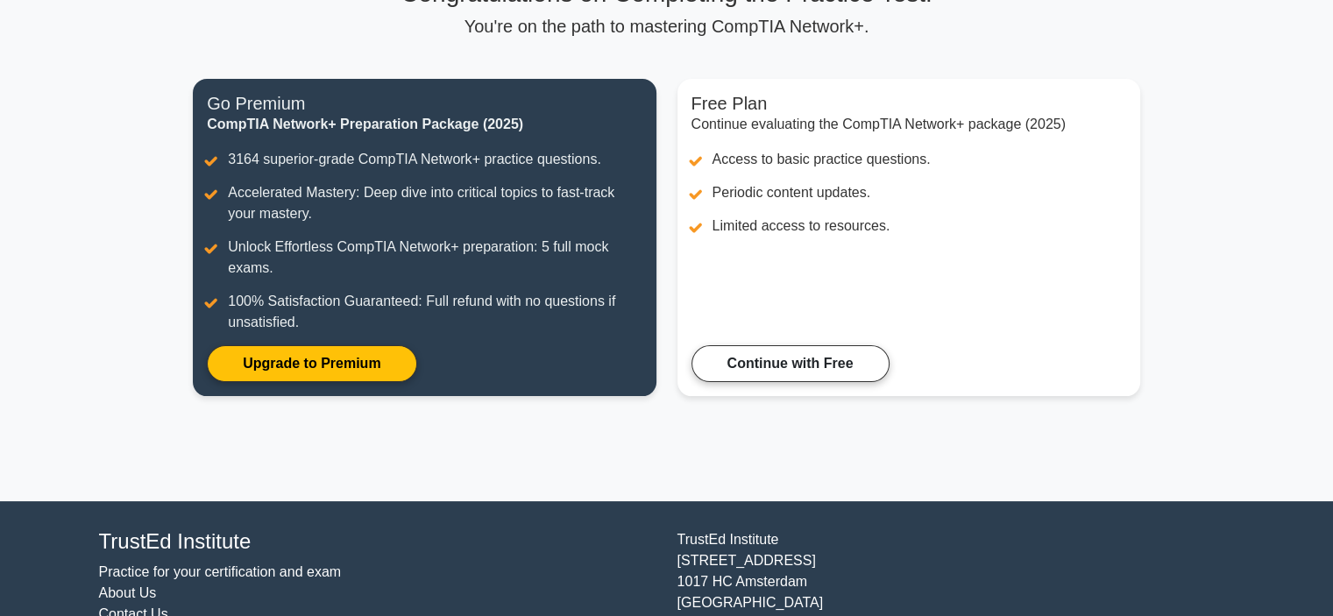
scroll to position [239, 0]
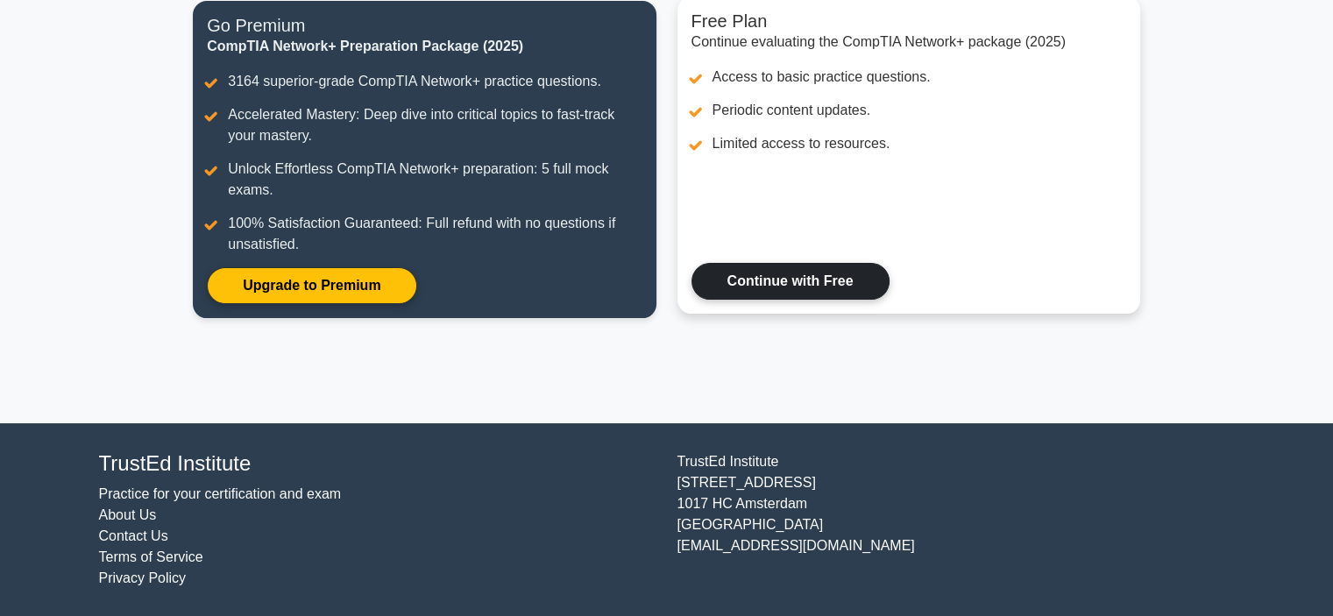
click at [769, 283] on link "Continue with Free" at bounding box center [791, 281] width 198 height 37
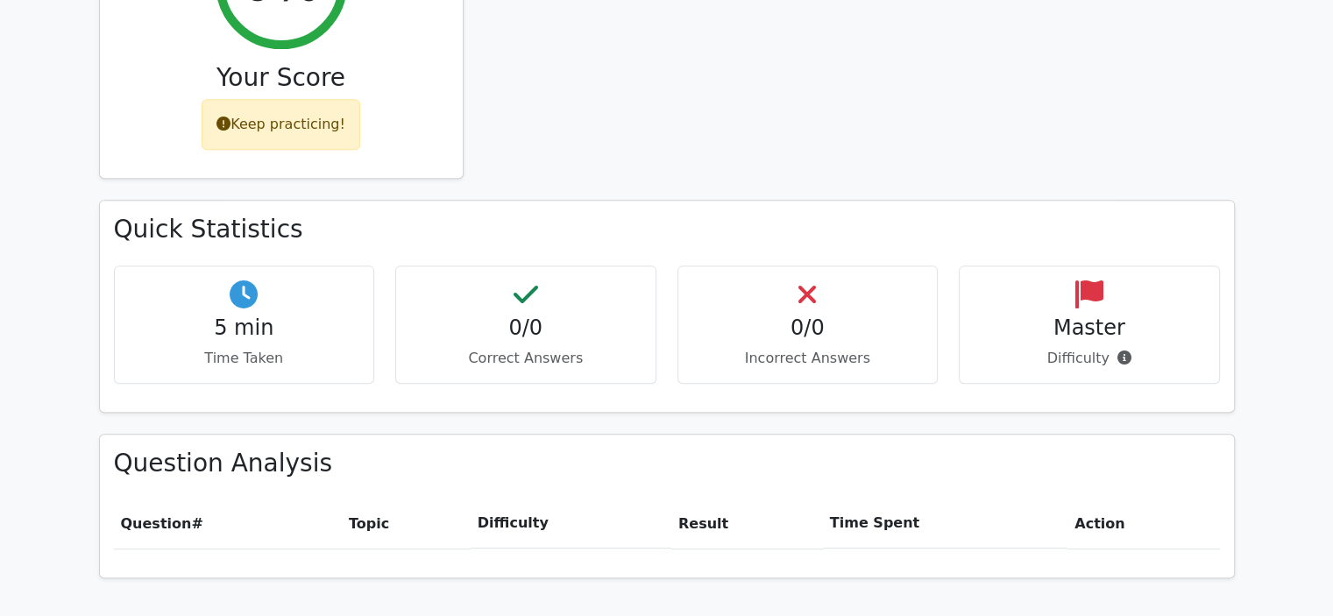
scroll to position [739, 0]
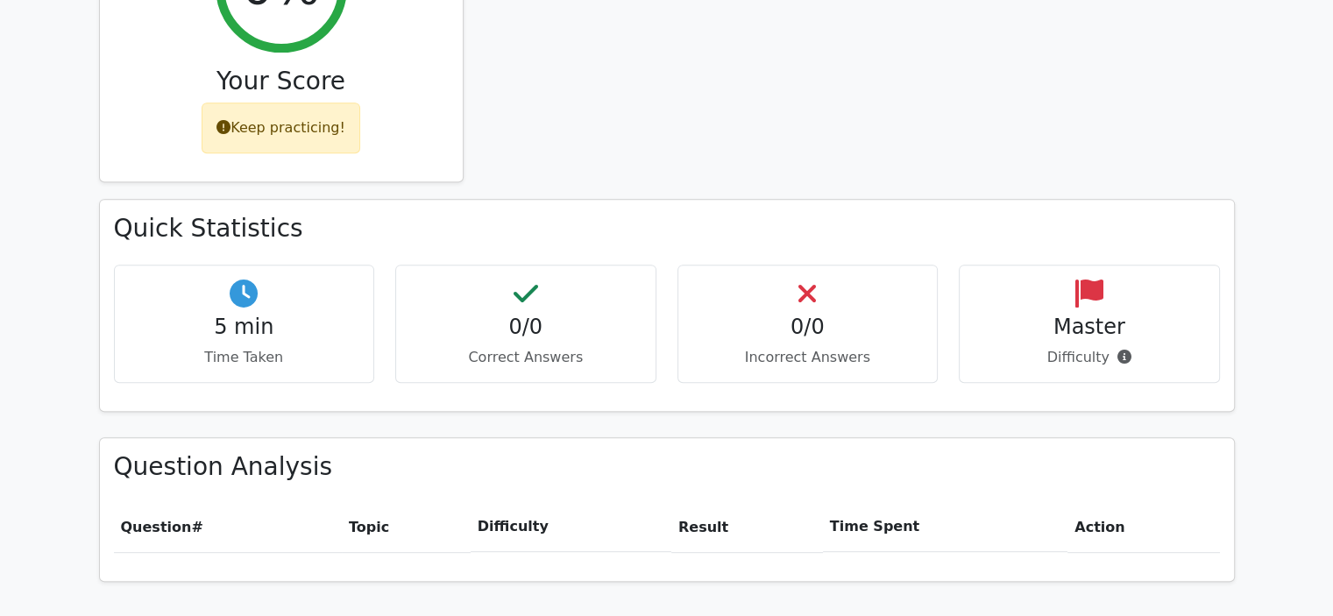
click at [970, 329] on div "Master Difficulty" at bounding box center [1089, 324] width 261 height 118
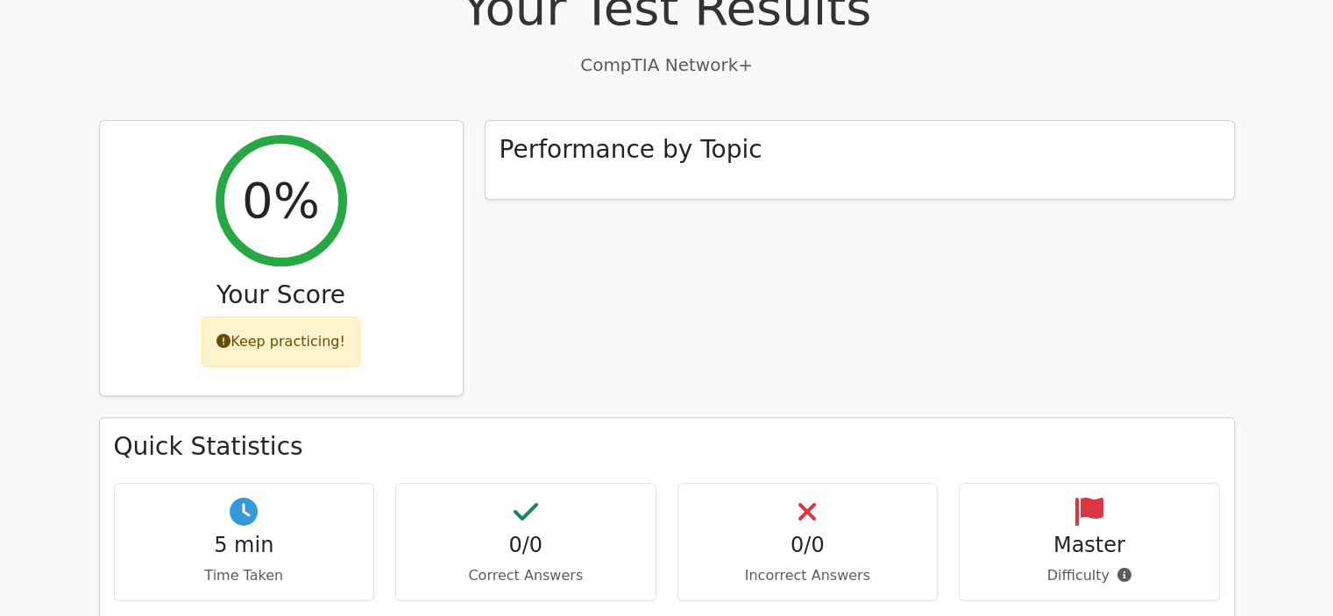
scroll to position [522, 0]
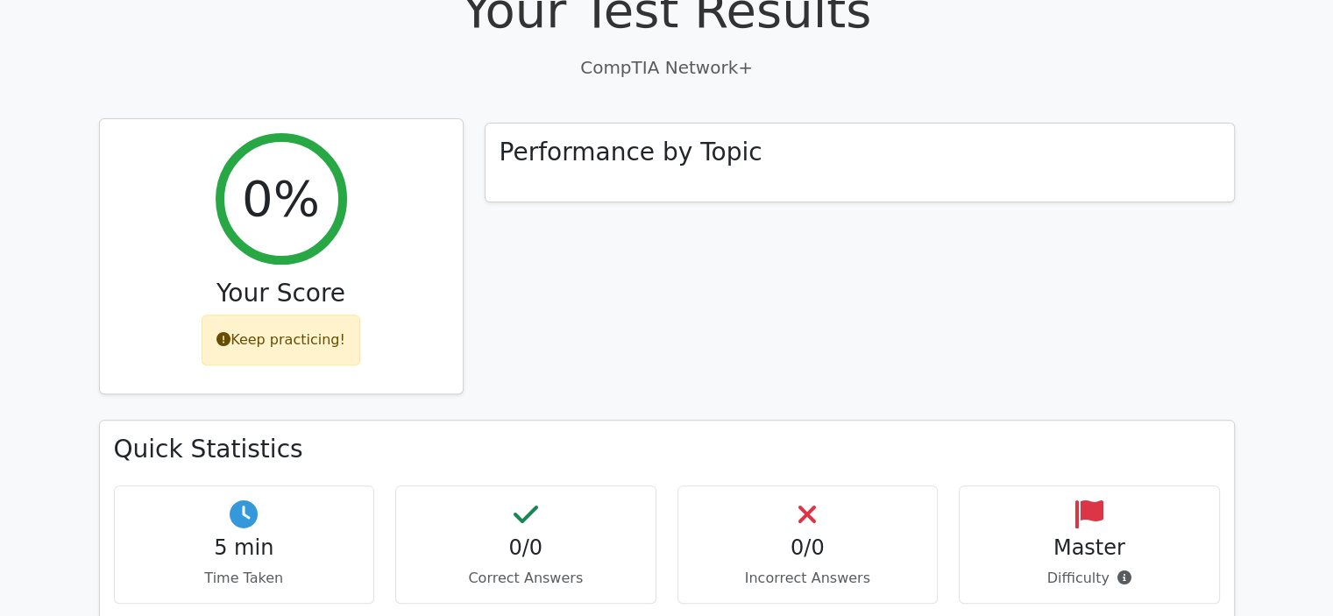
click at [295, 315] on div "Keep practicing!" at bounding box center [281, 340] width 159 height 51
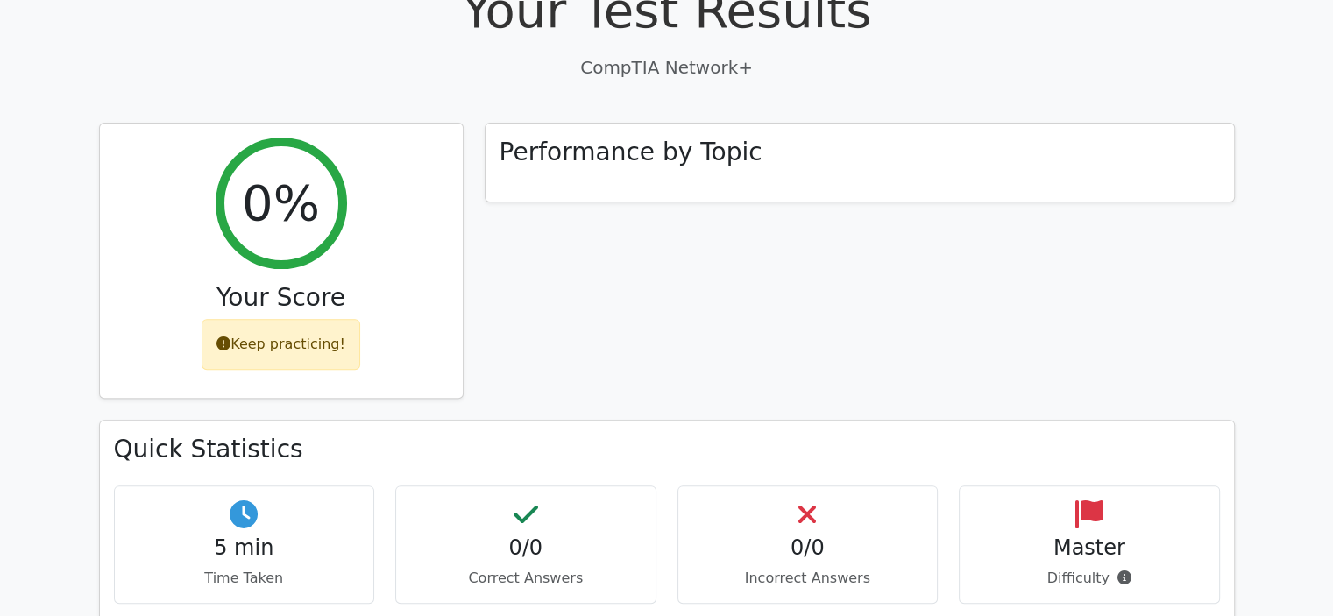
click at [831, 175] on div "Performance by Topic" at bounding box center [859, 272] width 771 height 298
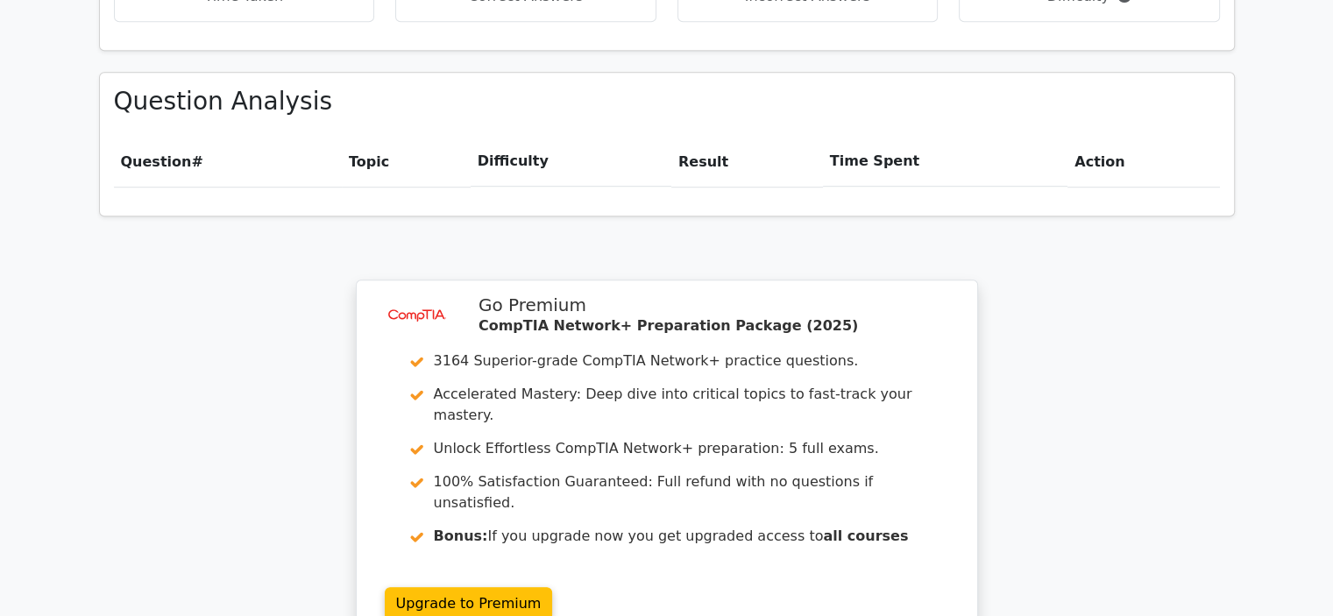
scroll to position [1396, 0]
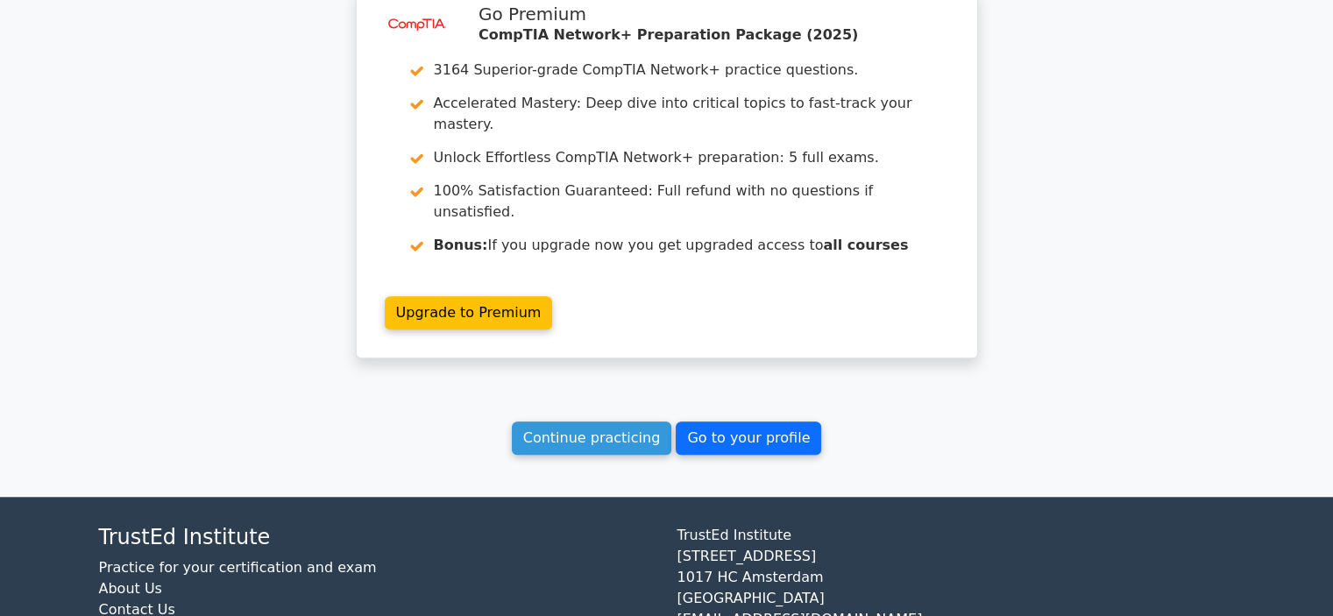
click at [765, 422] on link "Go to your profile" at bounding box center [749, 438] width 146 height 33
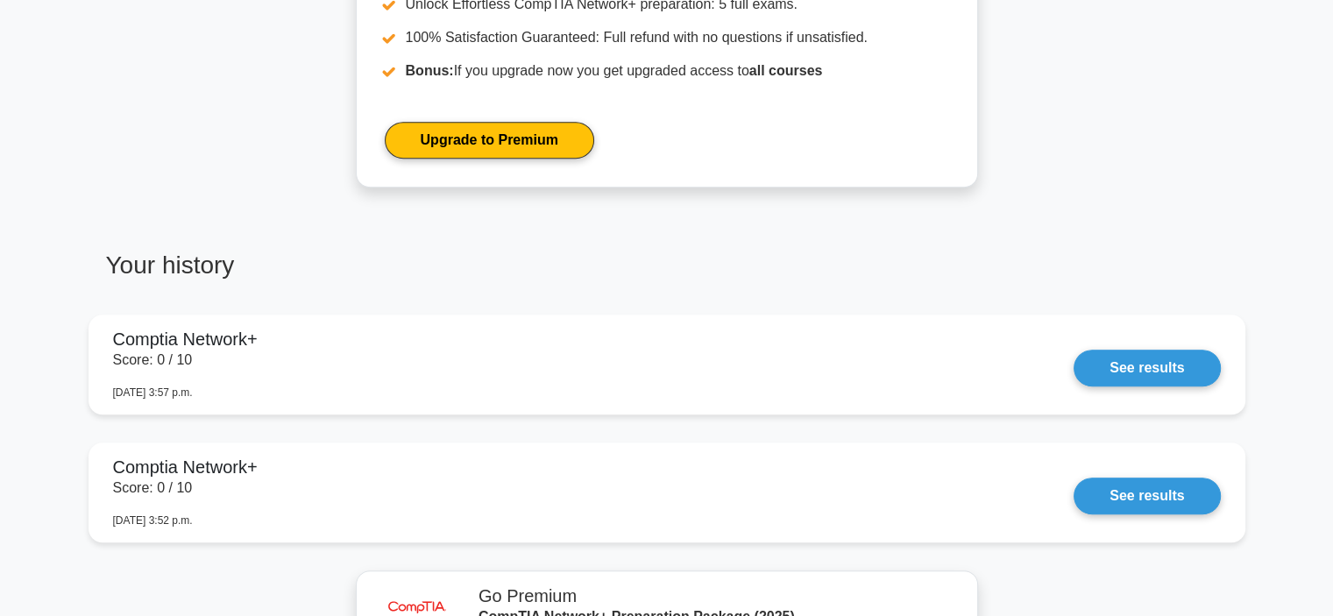
scroll to position [954, 0]
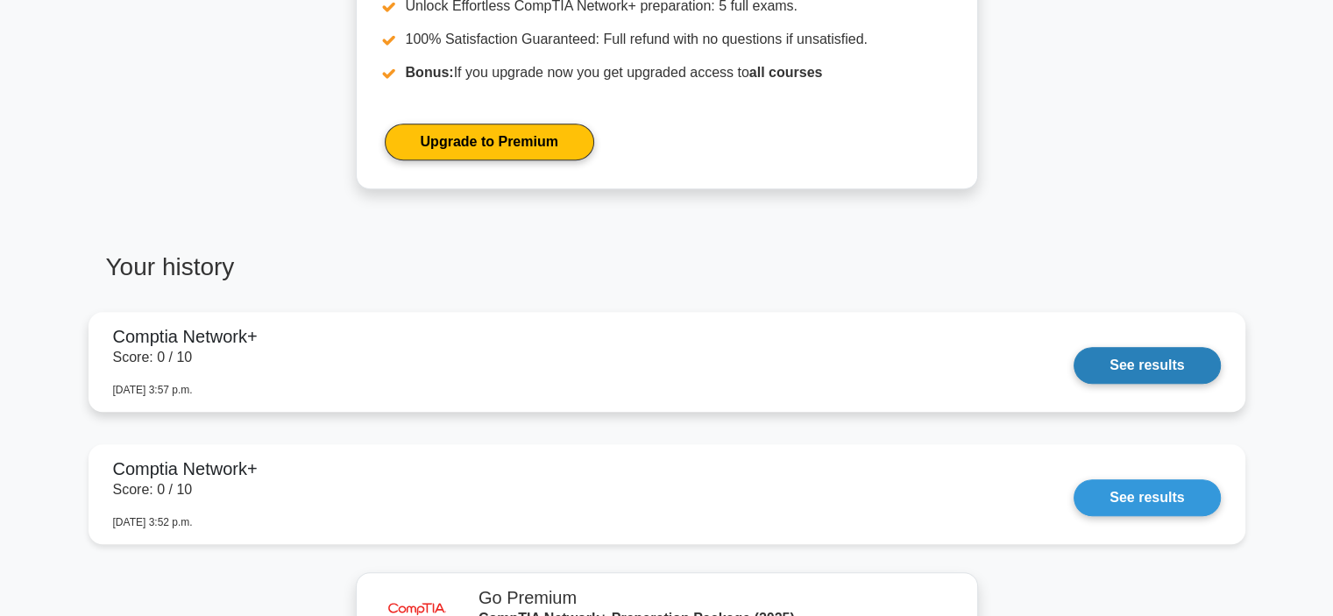
click at [1167, 367] on link "See results" at bounding box center [1147, 365] width 146 height 37
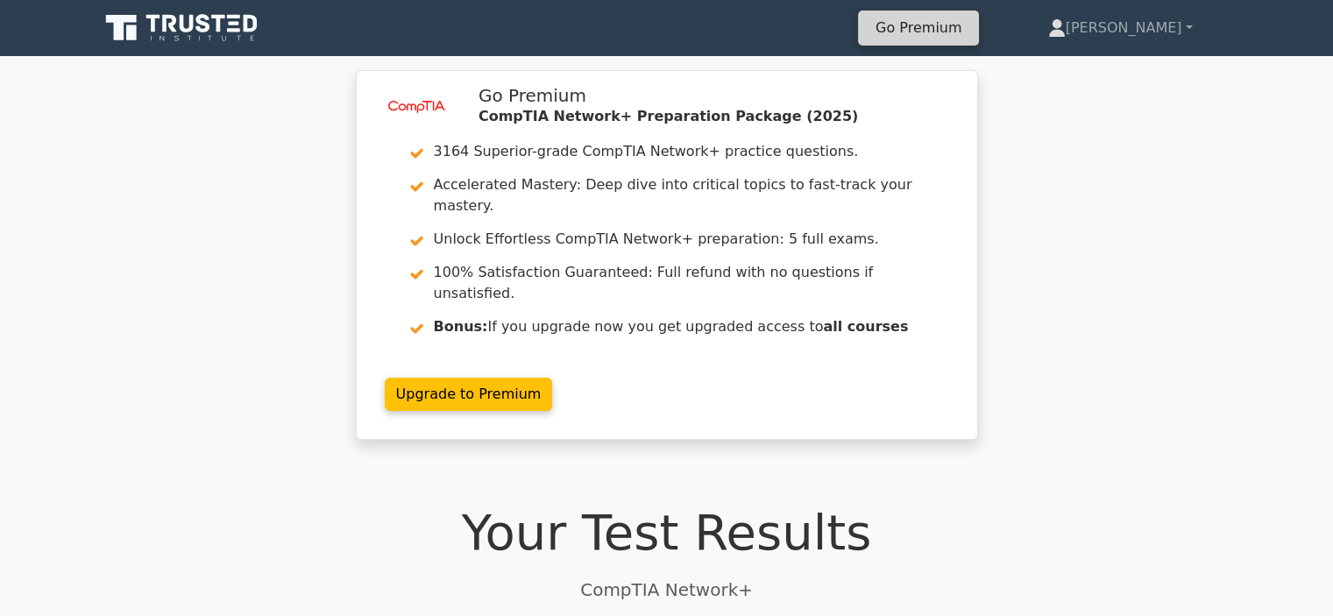
click at [972, 31] on link "Go Premium" at bounding box center [918, 28] width 107 height 24
